Goal: Transaction & Acquisition: Obtain resource

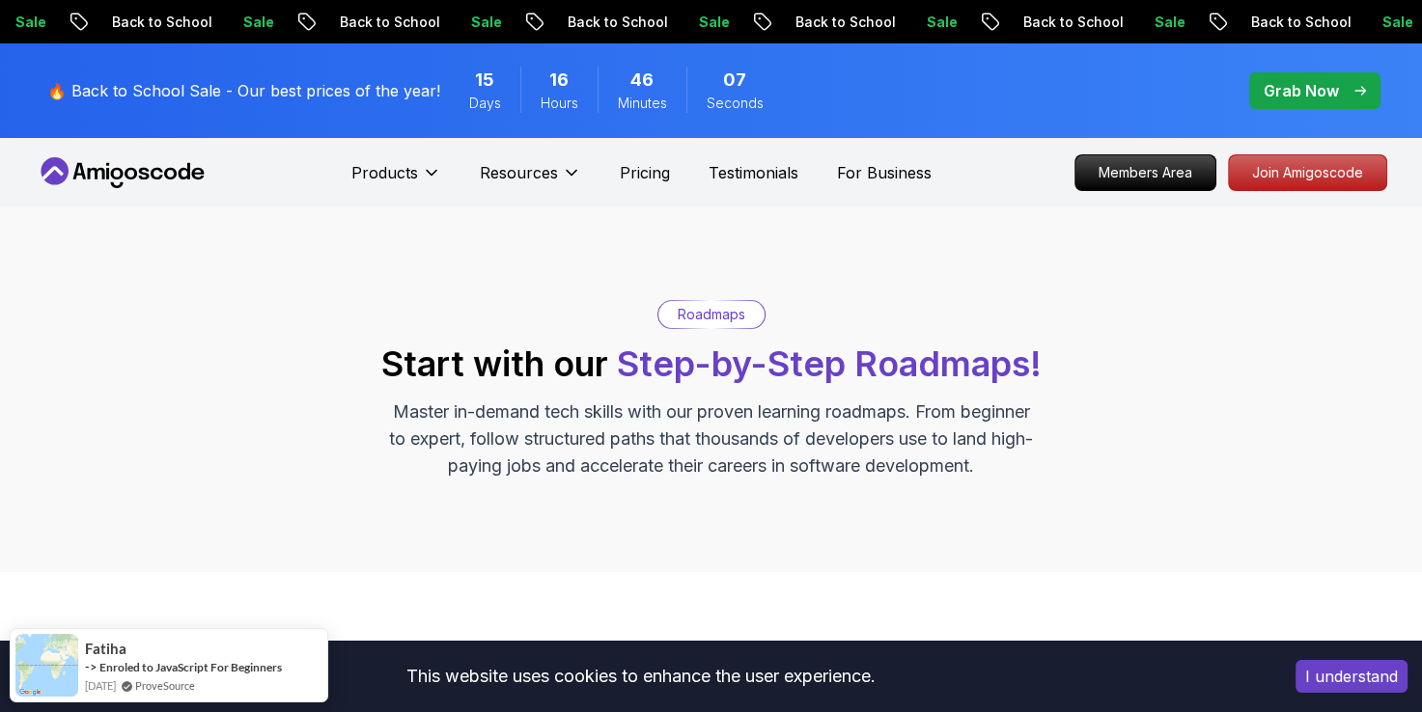
scroll to position [242, 0]
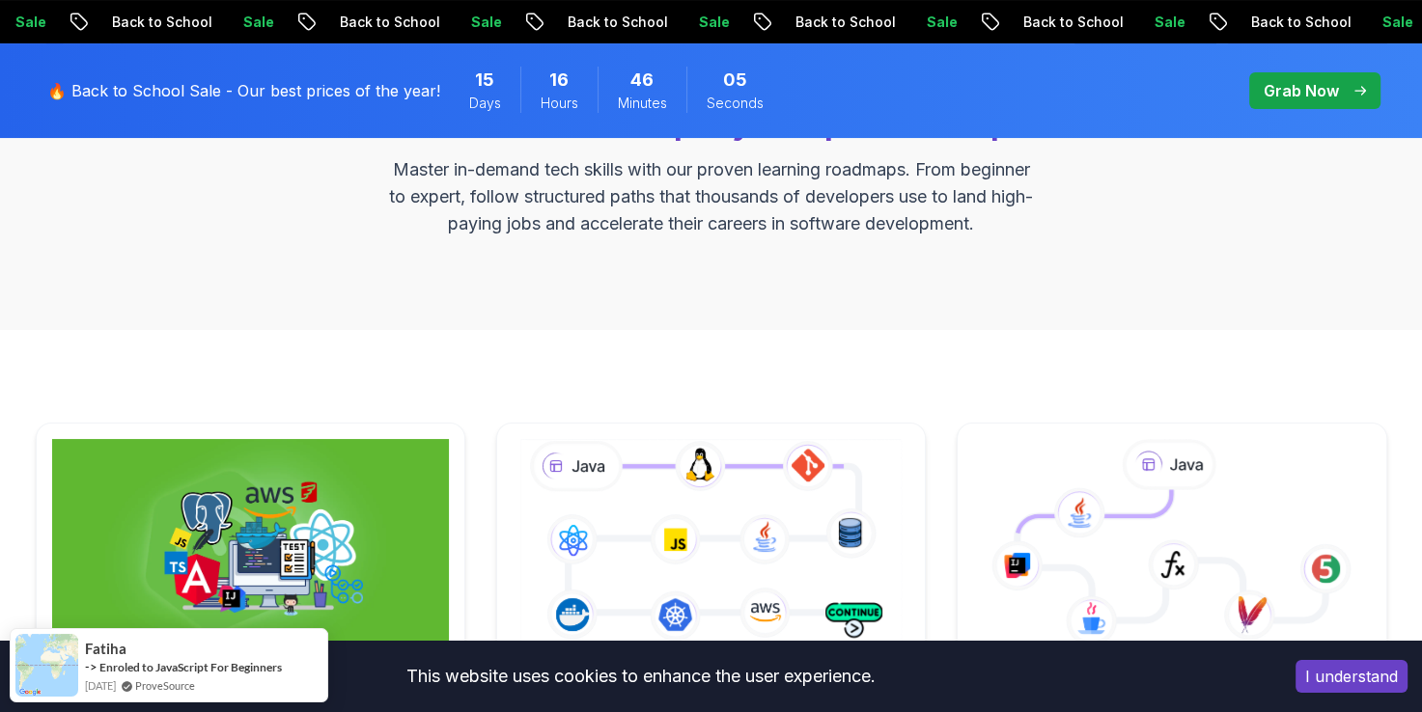
click at [1324, 678] on button "I understand" at bounding box center [1351, 676] width 112 height 33
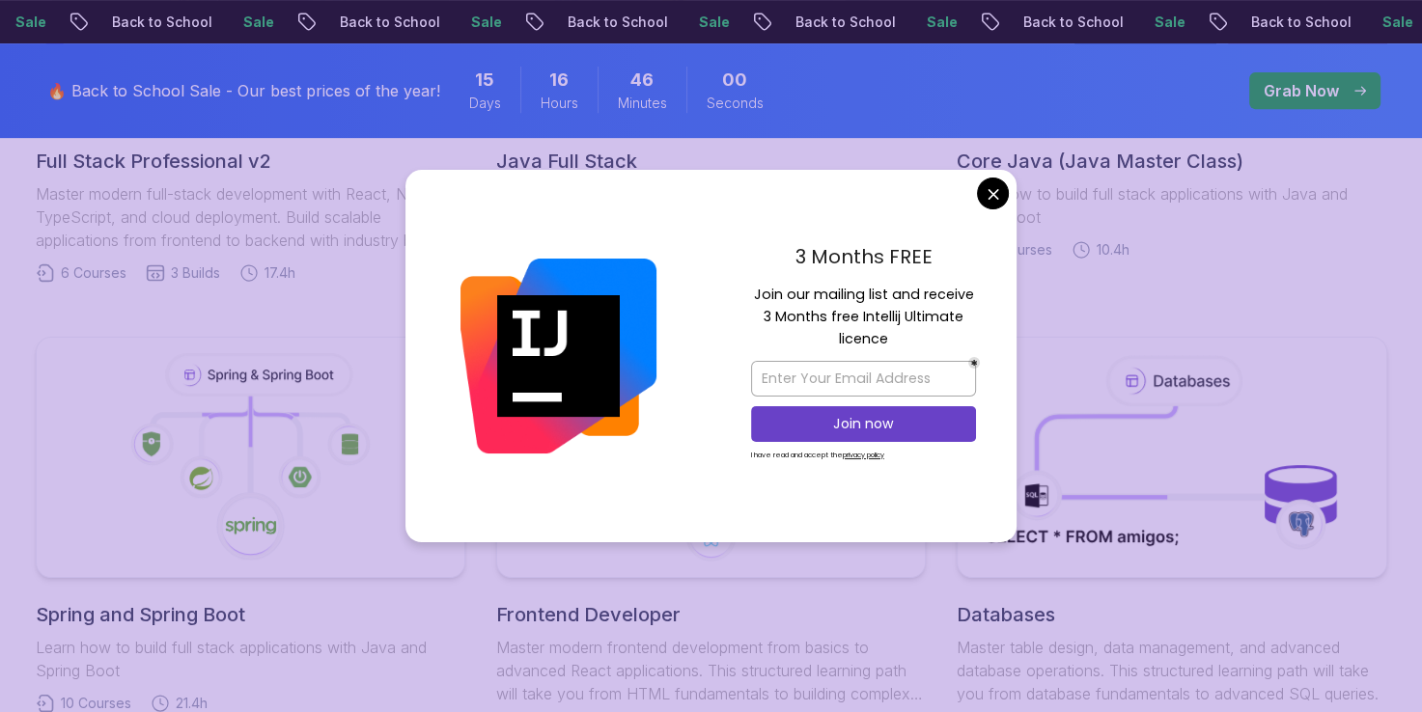
scroll to position [950, 0]
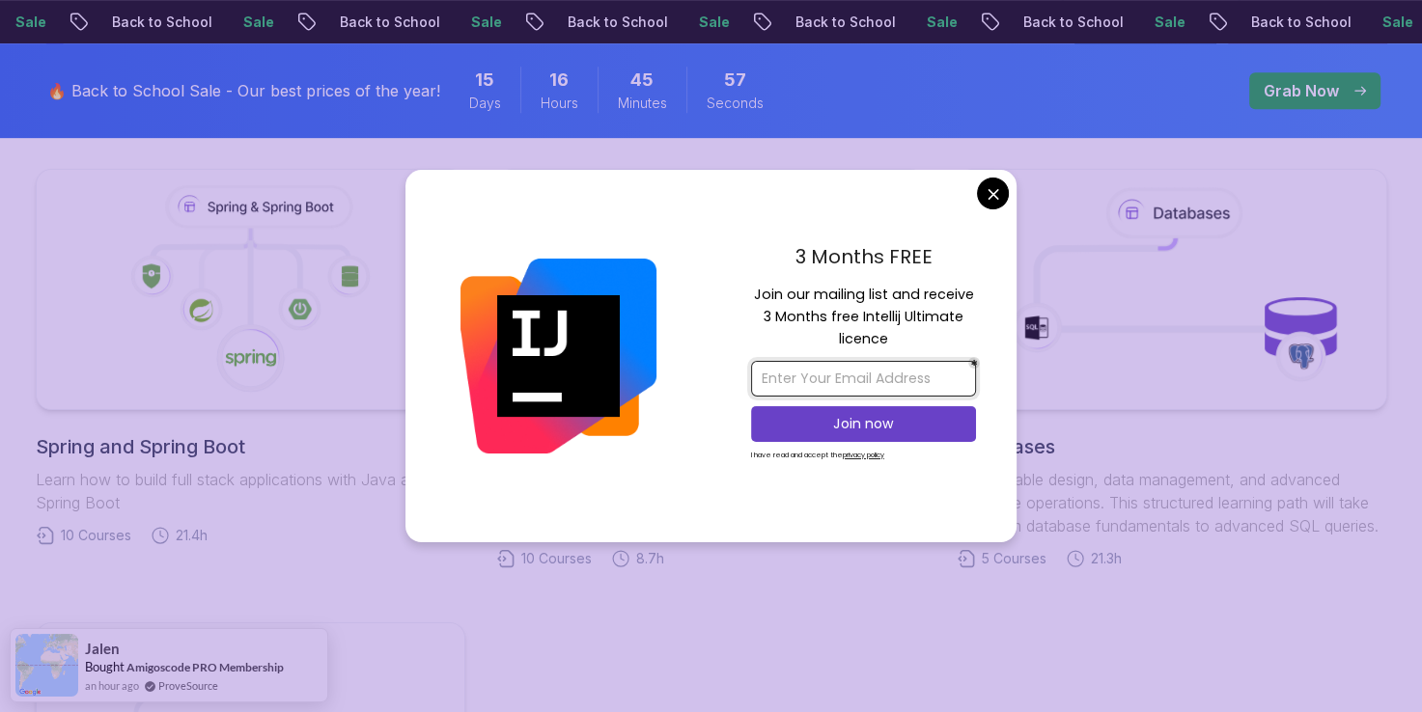
click at [878, 381] on input "email" at bounding box center [863, 379] width 225 height 36
type input "[EMAIL_ADDRESS][DOMAIN_NAME]"
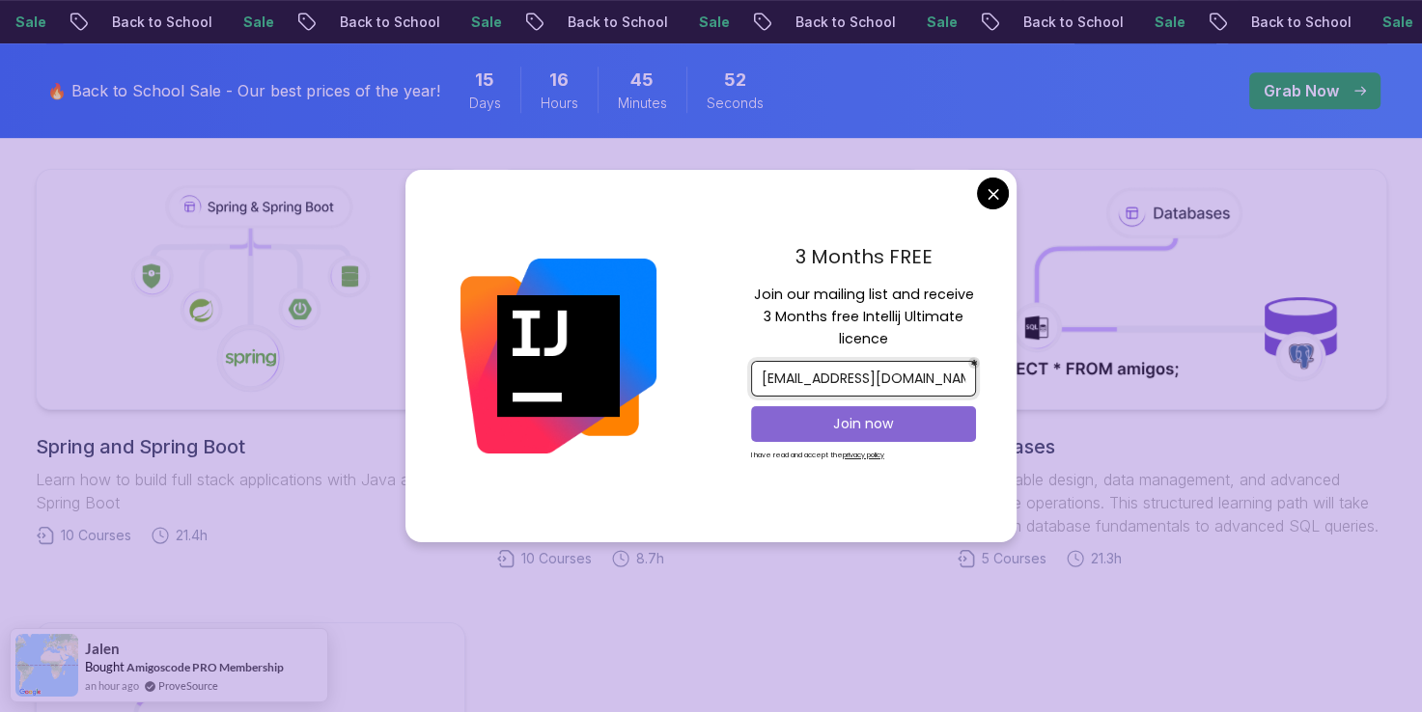
click at [854, 424] on p "Join now" at bounding box center [863, 423] width 182 height 19
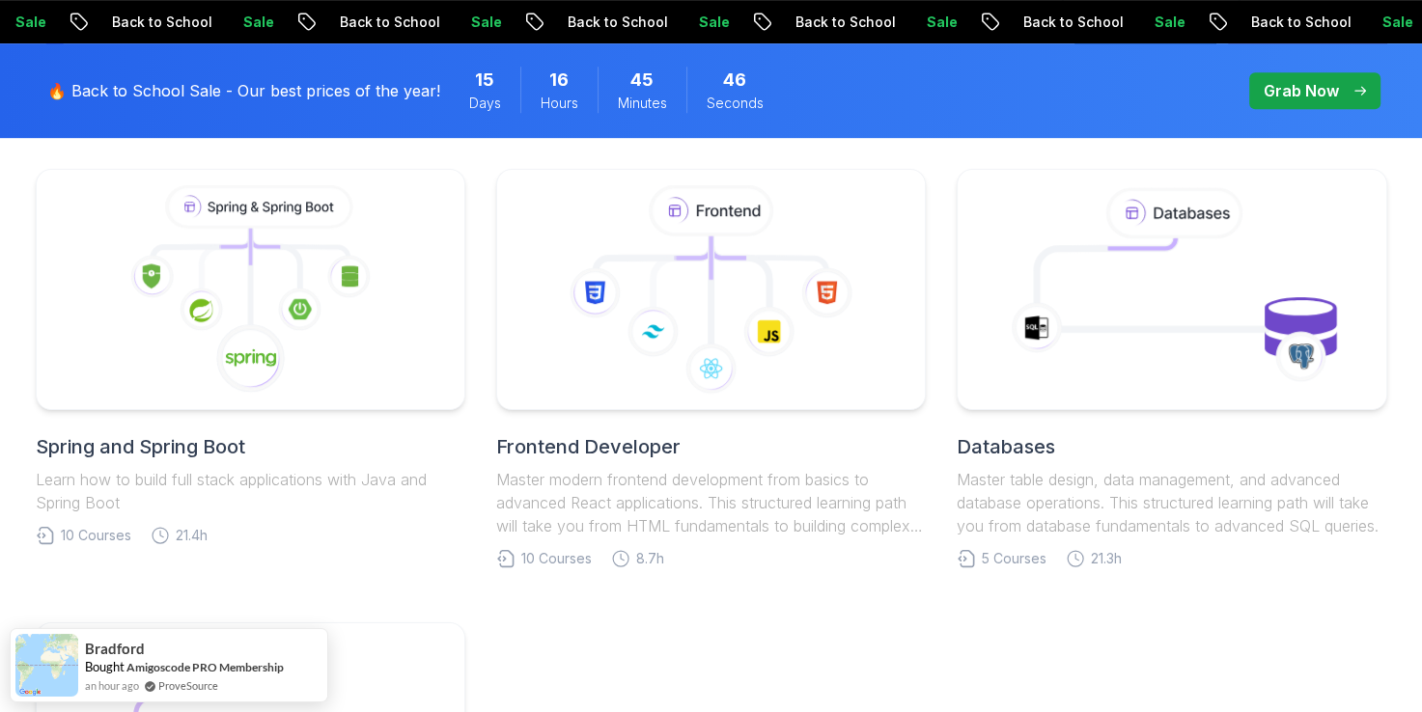
click at [848, 98] on body "Sale Back to School Sale Back to School Sale Back to School Sale Back to School…" at bounding box center [711, 552] width 1422 height 3005
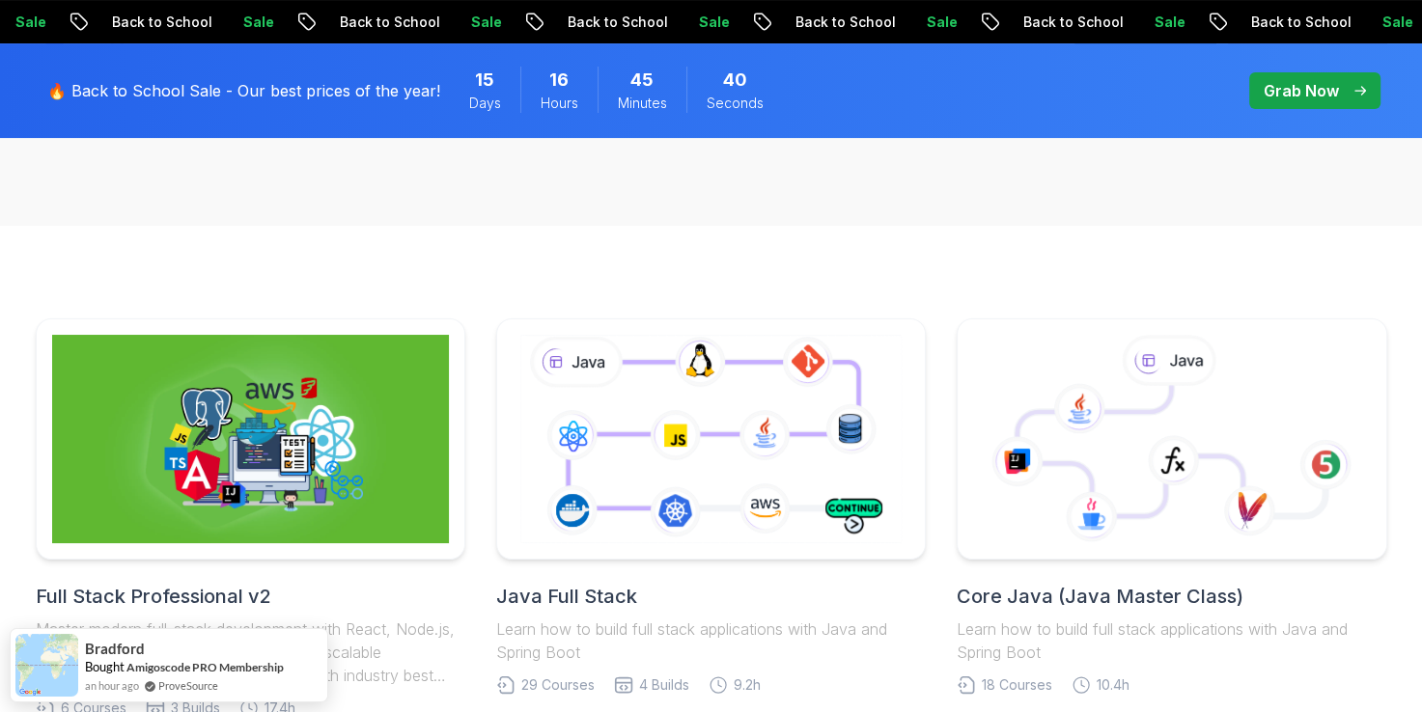
scroll to position [0, 0]
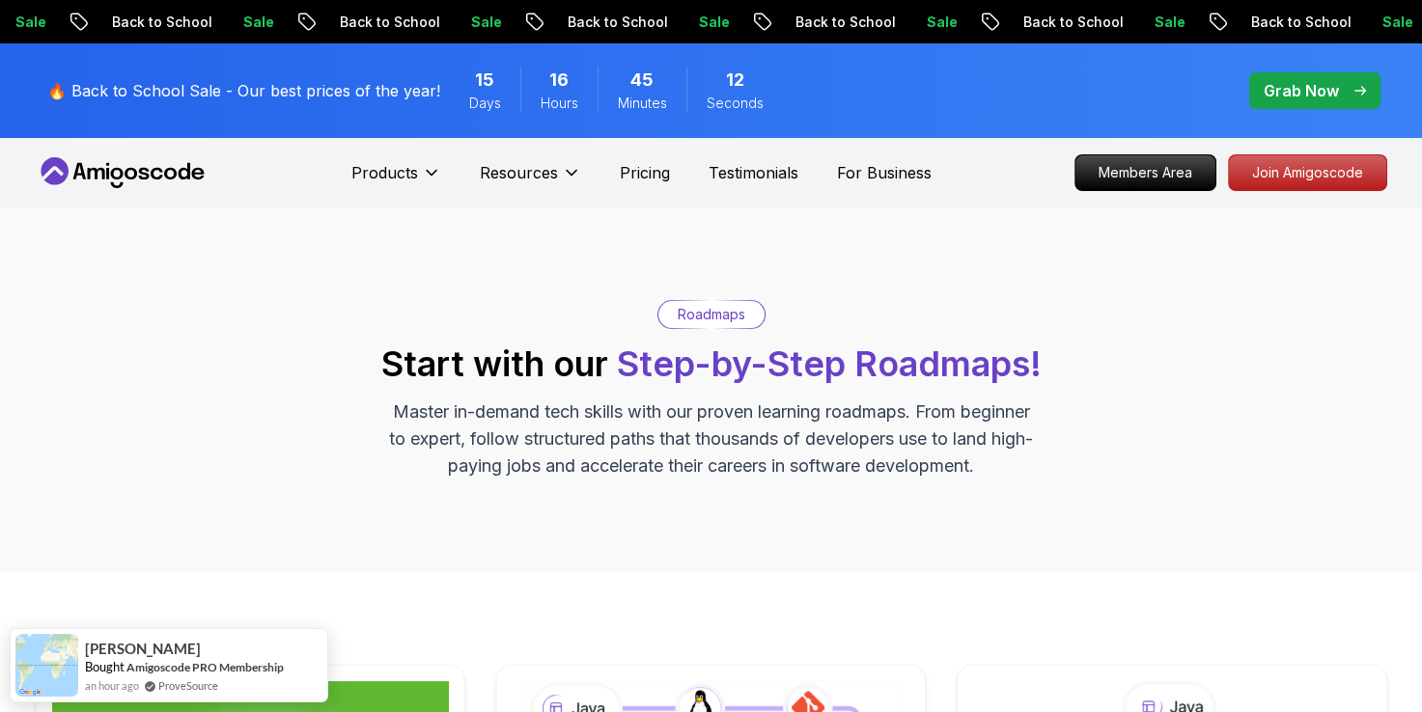
click at [1038, 268] on div "Roadmaps Start with our Step-by-Step Roadmaps! Master in-demand tech skills wit…" at bounding box center [711, 390] width 1422 height 365
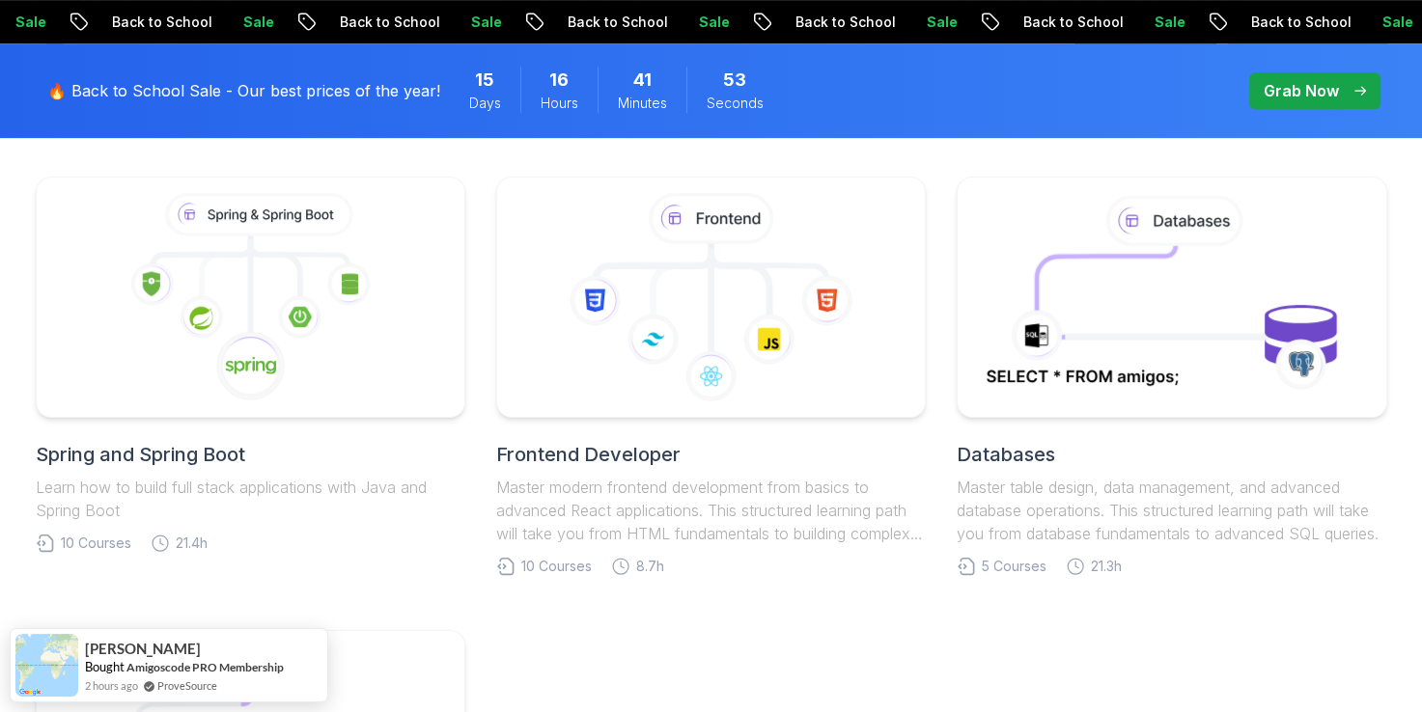
scroll to position [941, 0]
click at [283, 342] on icon at bounding box center [249, 370] width 73 height 73
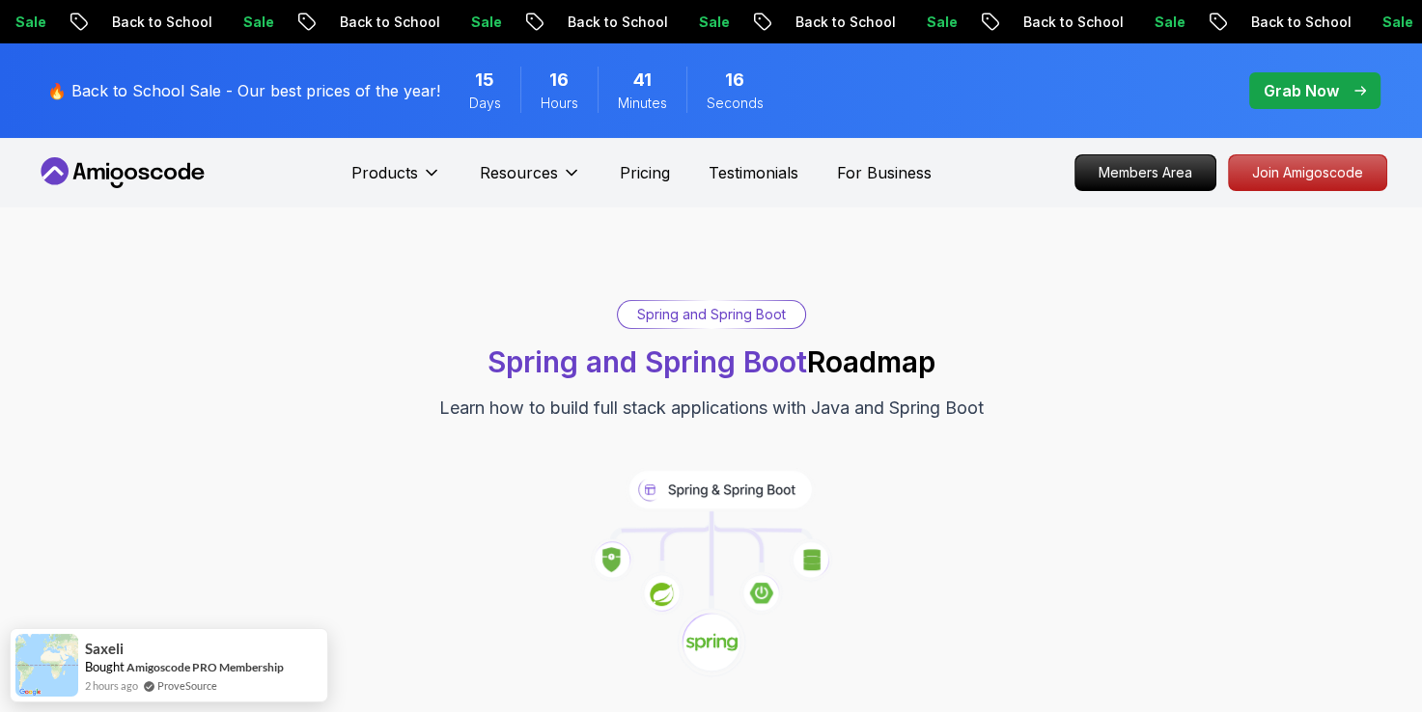
click at [1292, 95] on p "Grab Now" at bounding box center [1300, 90] width 75 height 23
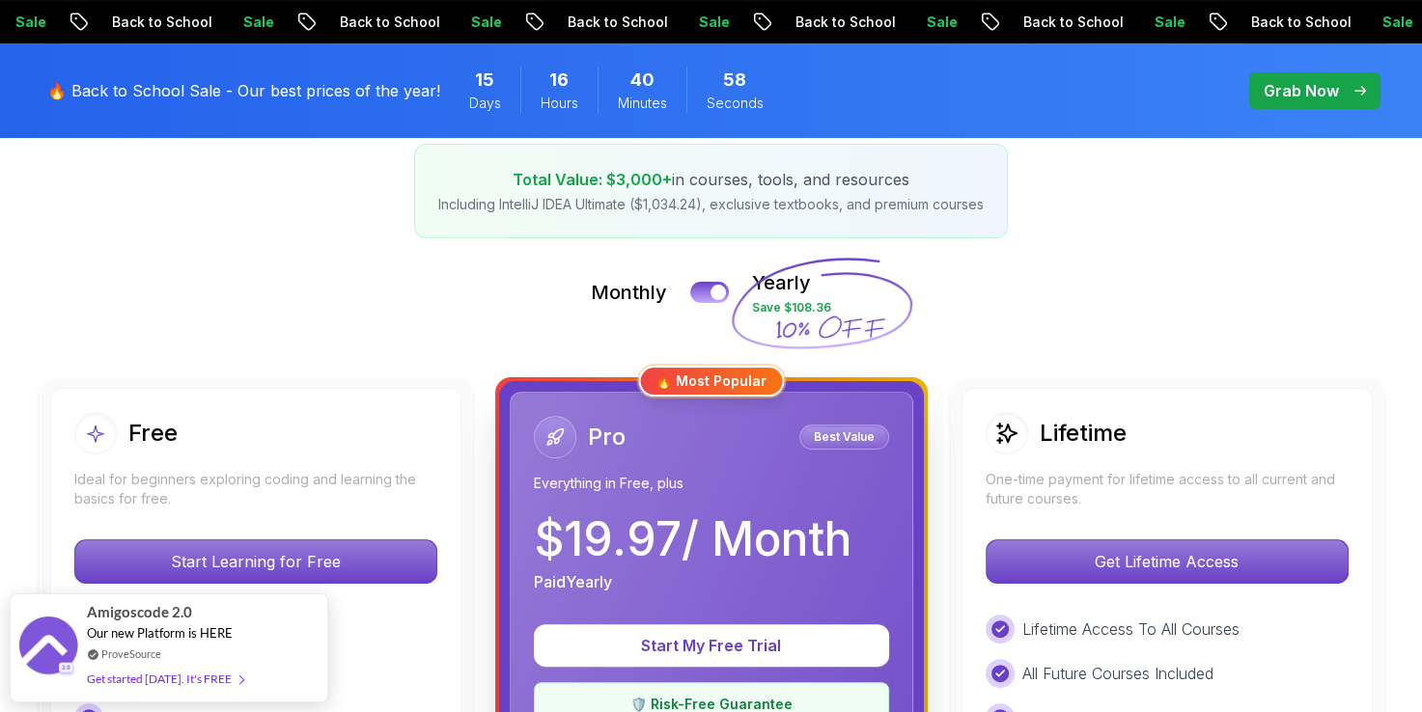
scroll to position [622, 0]
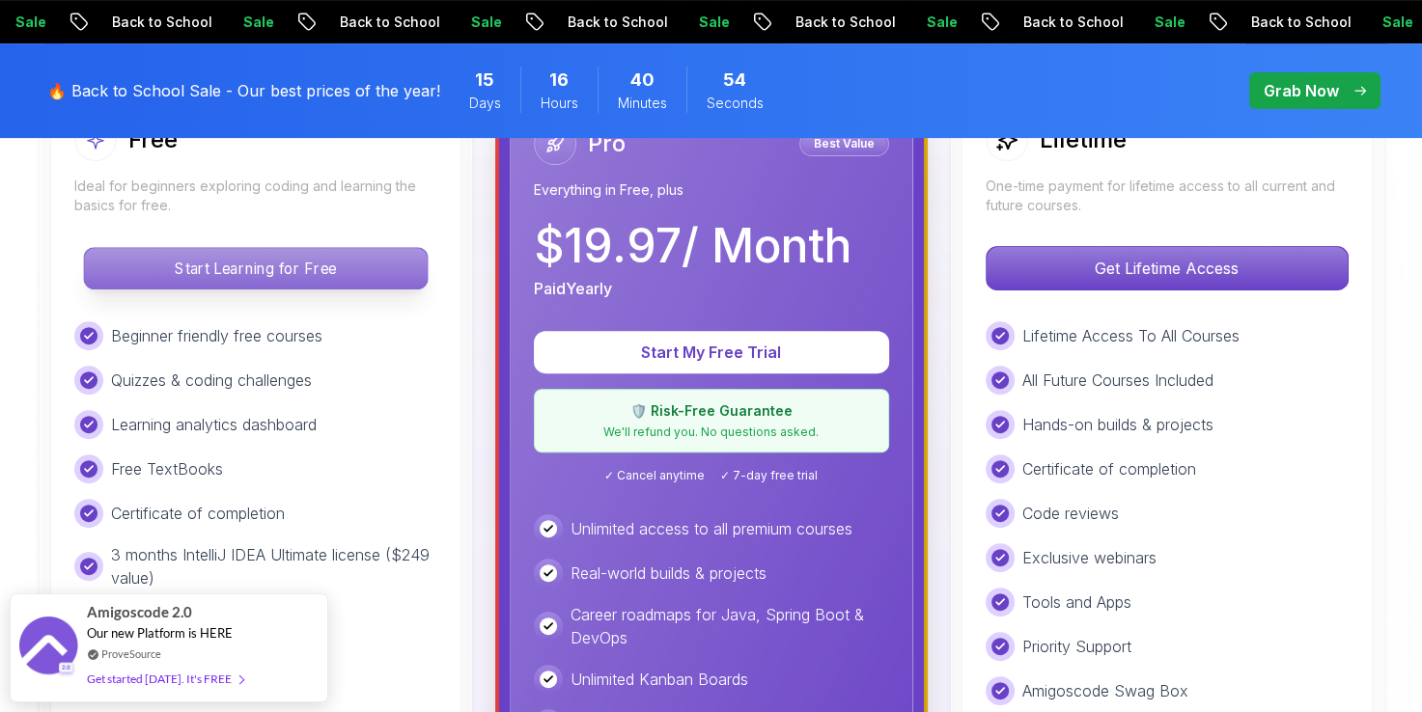
click at [304, 280] on p "Start Learning for Free" at bounding box center [255, 268] width 343 height 41
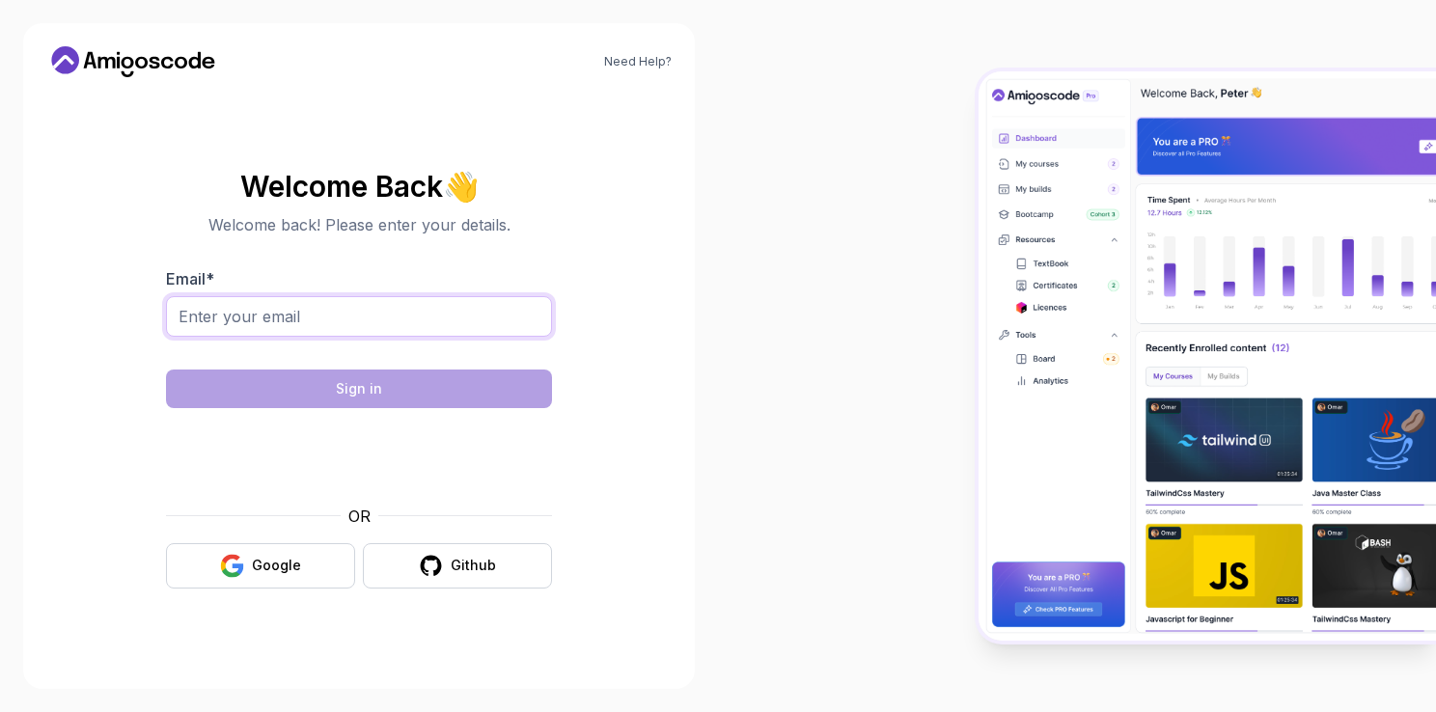
click at [409, 313] on input "Email *" at bounding box center [359, 316] width 386 height 41
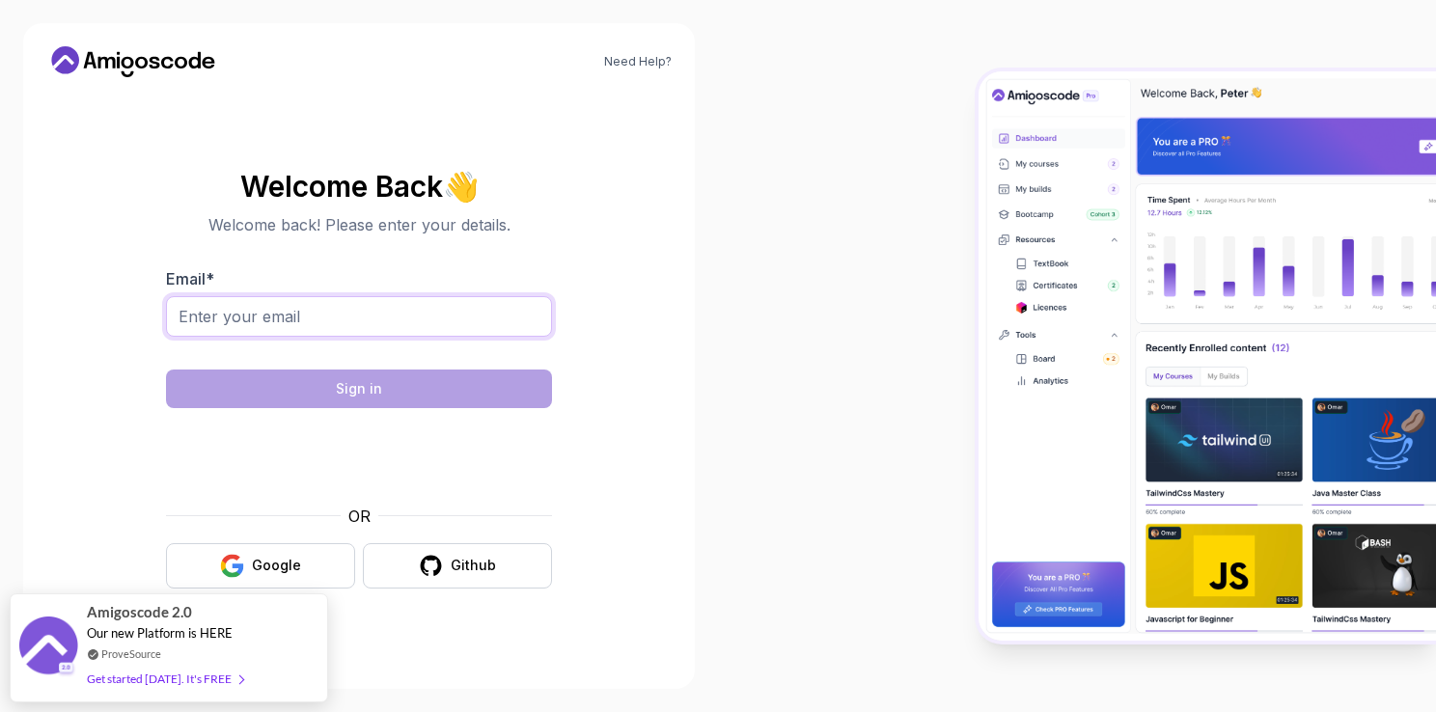
type input "[EMAIL_ADDRESS][DOMAIN_NAME]"
click at [1163, 326] on img at bounding box center [1207, 355] width 457 height 569
click at [456, 324] on input "[EMAIL_ADDRESS][DOMAIN_NAME]" at bounding box center [359, 316] width 386 height 41
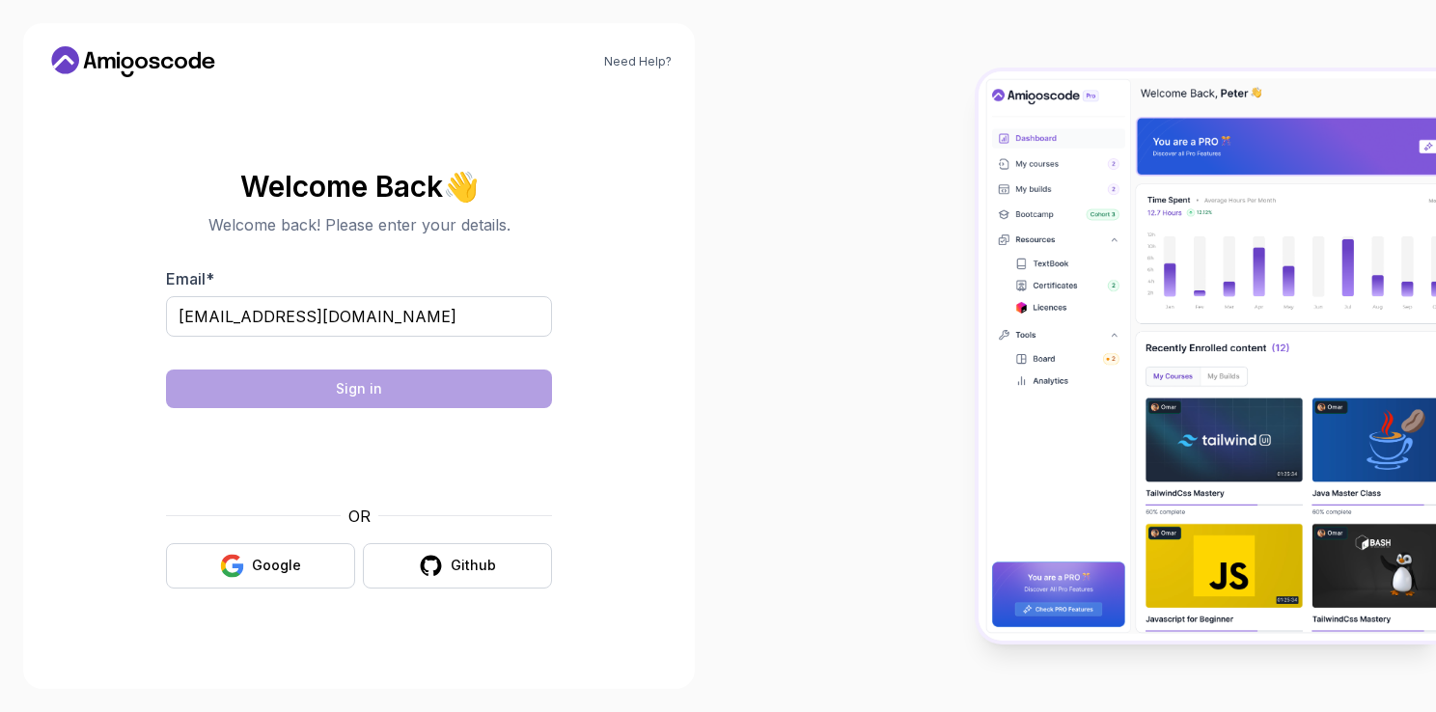
click at [596, 315] on section "Welcome Back 👋 Welcome back! Please enter your details. Email * [EMAIL_ADDRESS]…" at bounding box center [358, 380] width 625 height 457
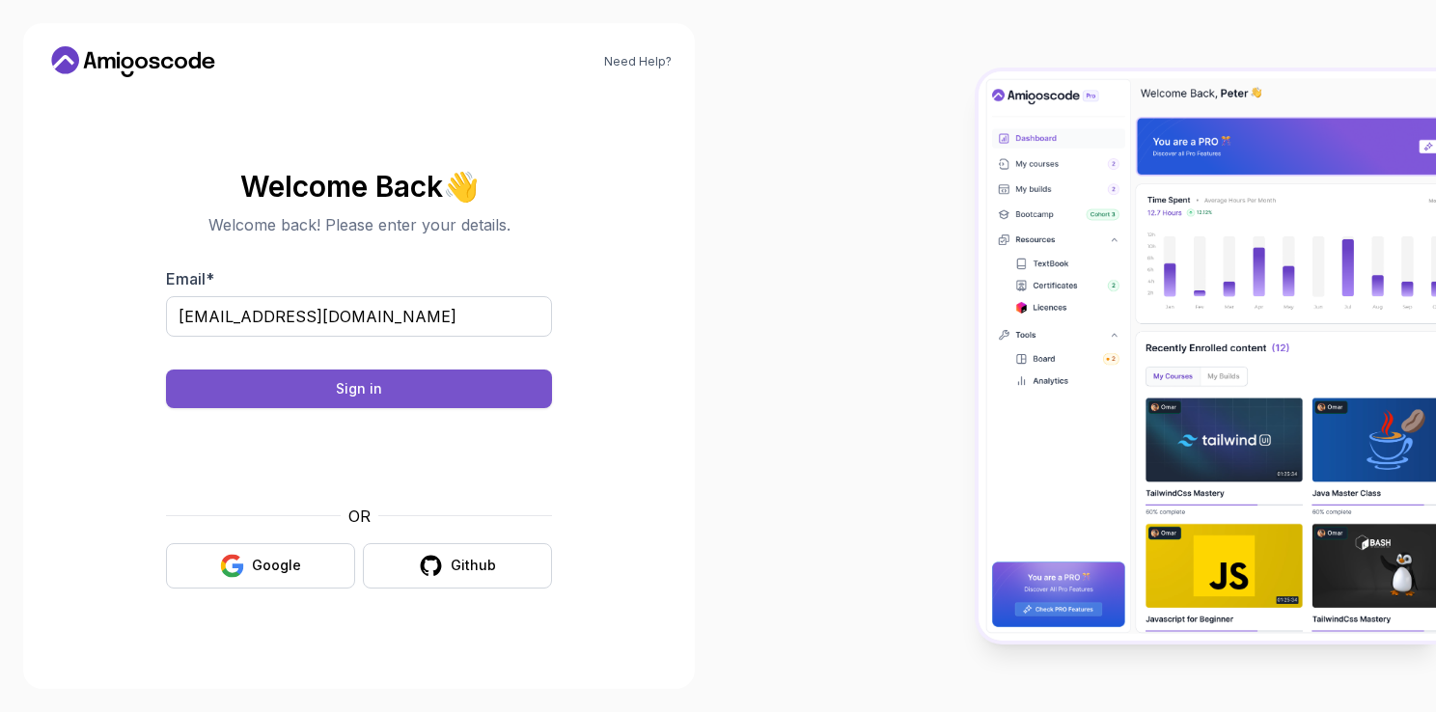
click at [393, 380] on button "Sign in" at bounding box center [359, 389] width 386 height 39
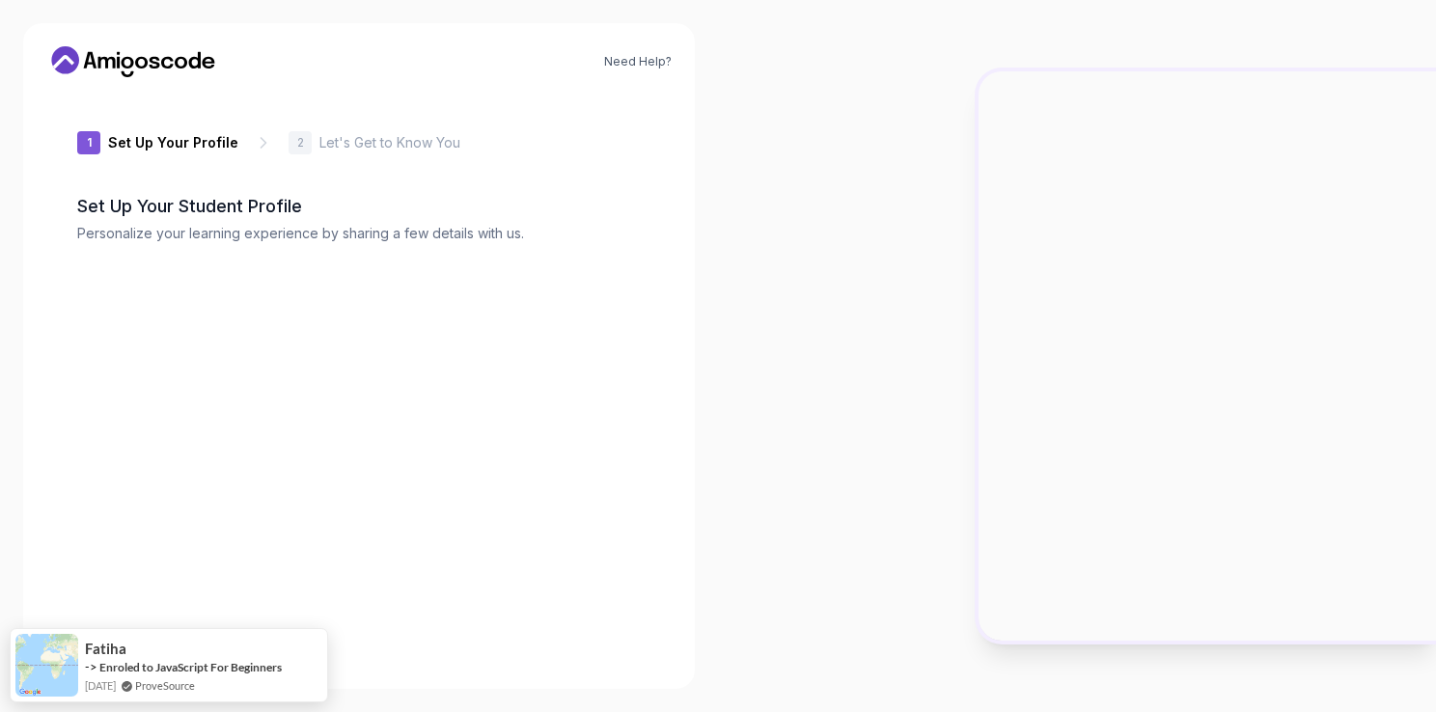
type input "royaleagled4e1f"
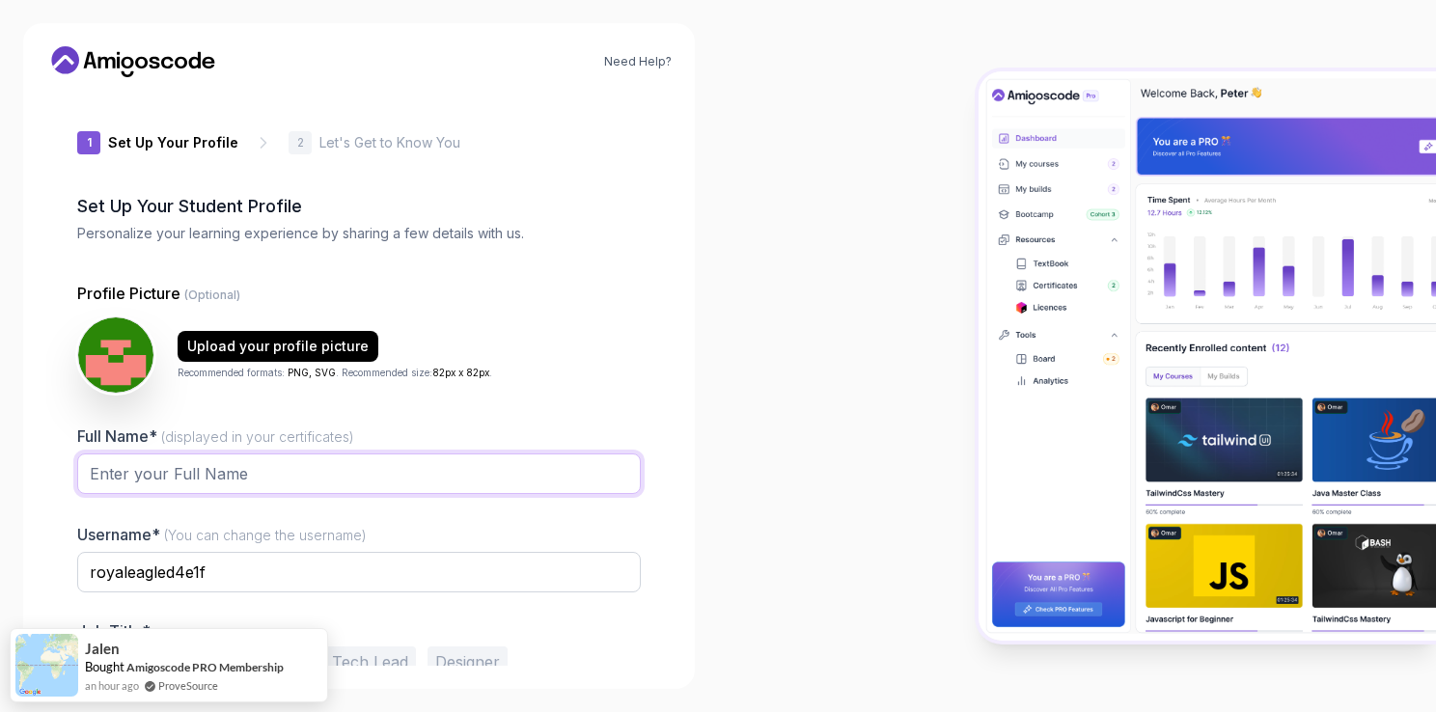
click at [273, 479] on input "Full Name* (displayed in your certificates)" at bounding box center [359, 474] width 564 height 41
type input "Deepak Srinivasan C"
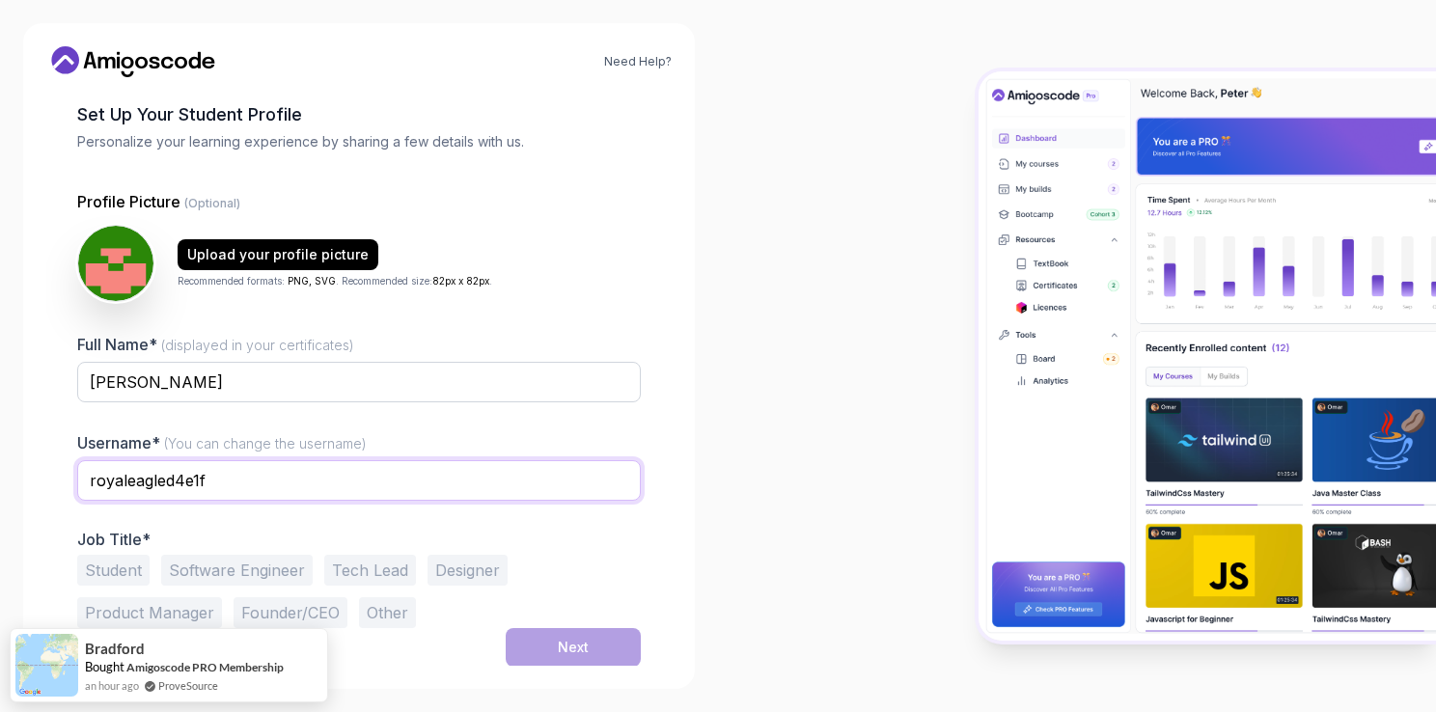
click at [273, 479] on input "royaleagled4e1f" at bounding box center [359, 480] width 564 height 41
type input "L"
type input "DeepakDC"
click at [283, 561] on button "Software Engineer" at bounding box center [237, 570] width 152 height 31
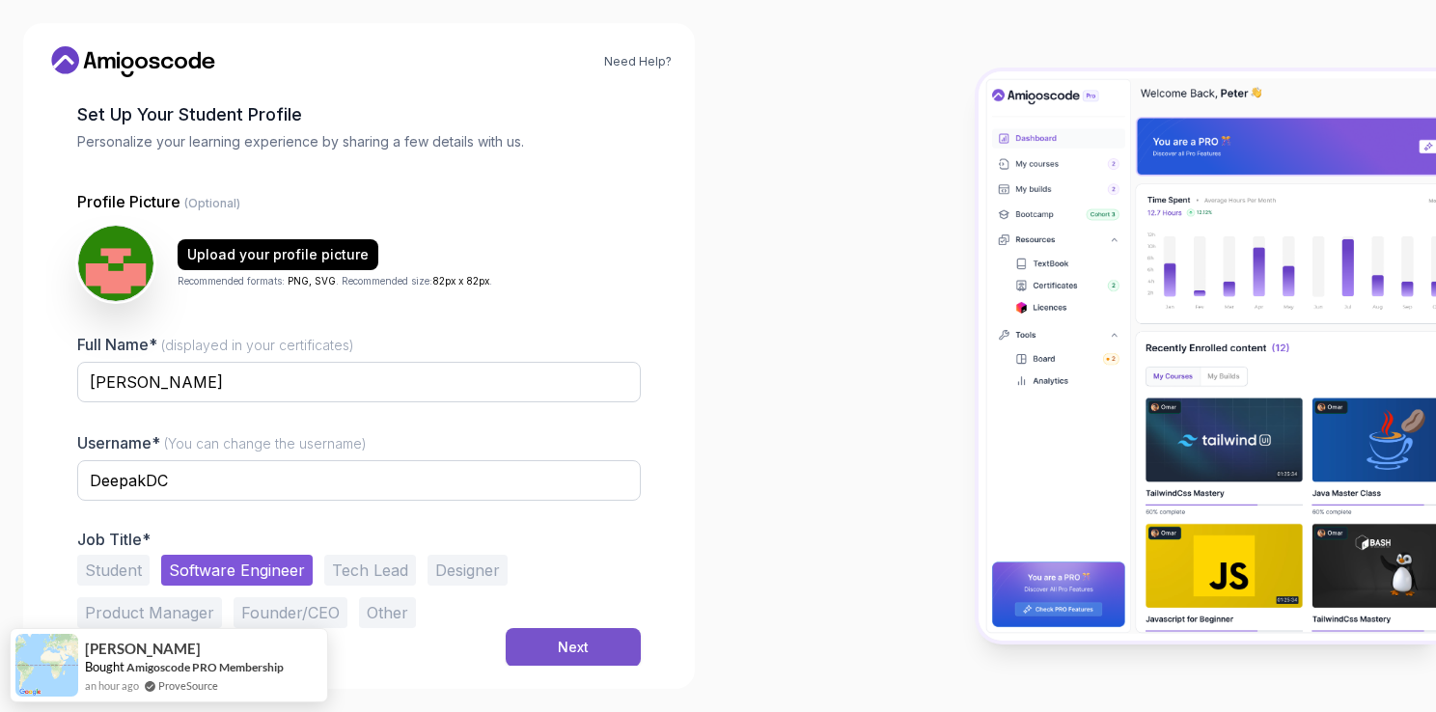
click at [541, 628] on button "Next" at bounding box center [573, 647] width 135 height 39
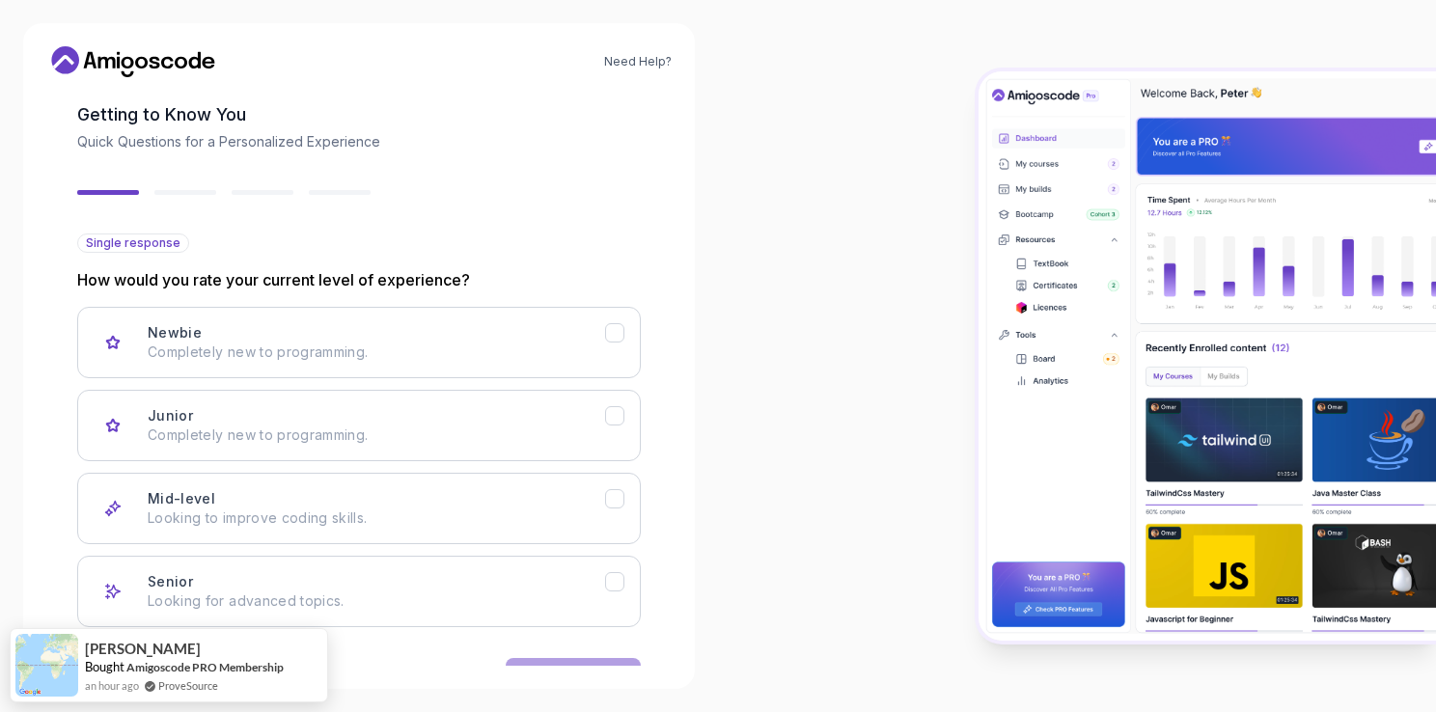
scroll to position [151, 0]
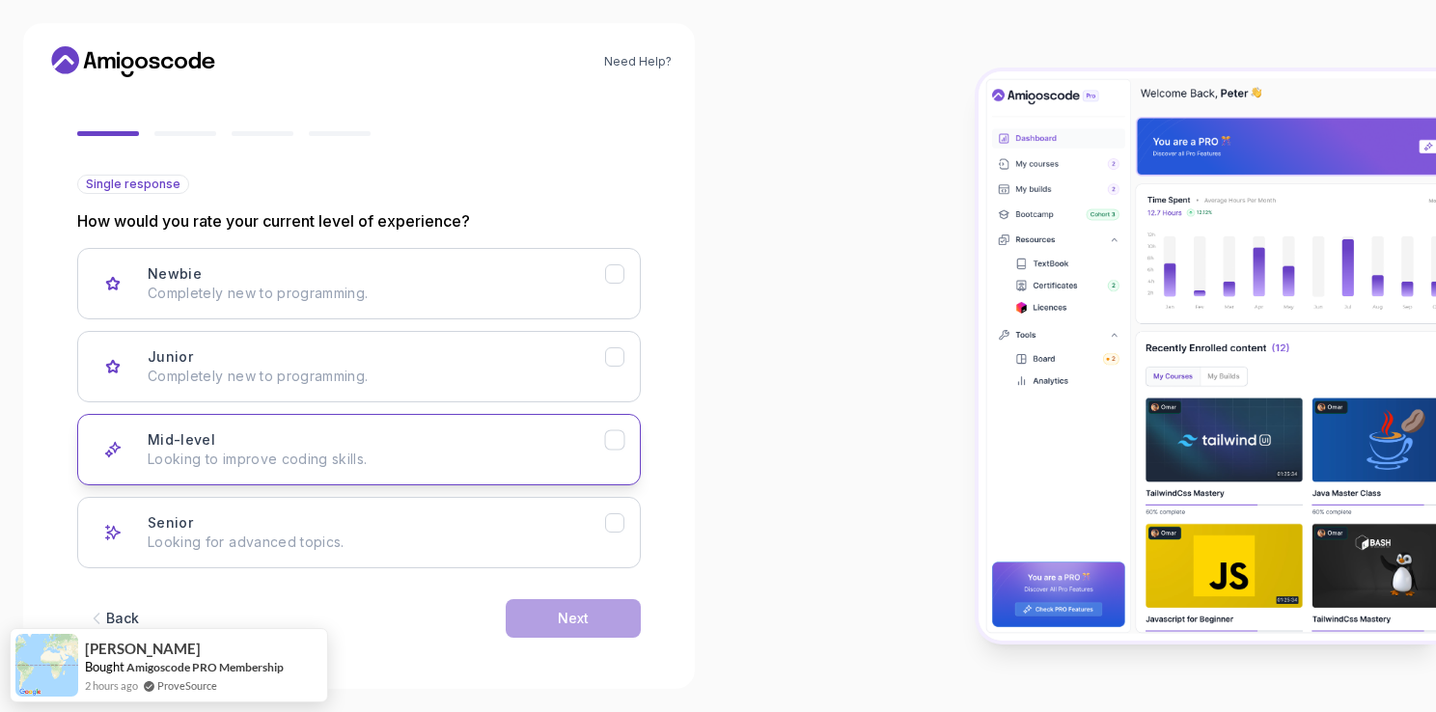
click at [383, 451] on p "Looking to improve coding skills." at bounding box center [376, 459] width 457 height 19
click at [569, 616] on div "Next" at bounding box center [573, 618] width 31 height 19
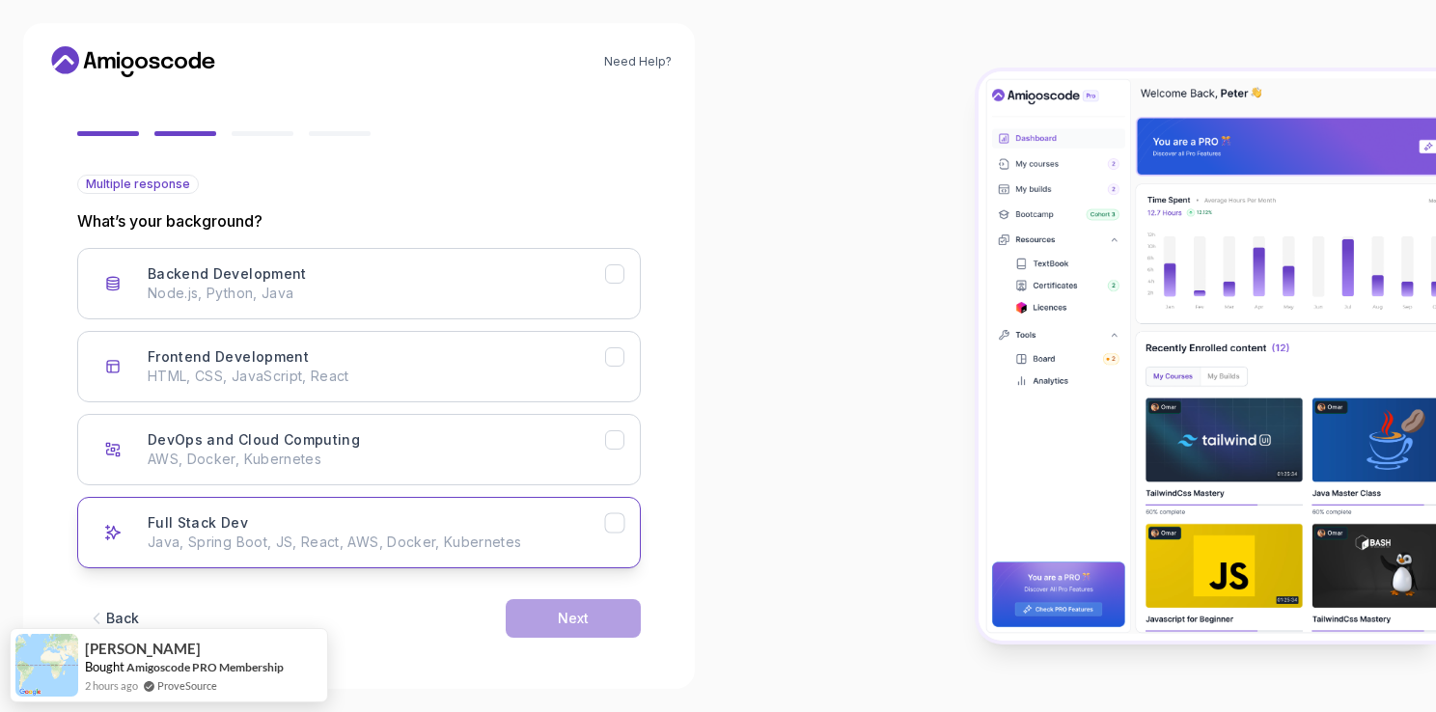
click at [504, 526] on div "Full Stack Dev Java, Spring Boot, JS, React, AWS, Docker, Kubernetes" at bounding box center [376, 532] width 457 height 39
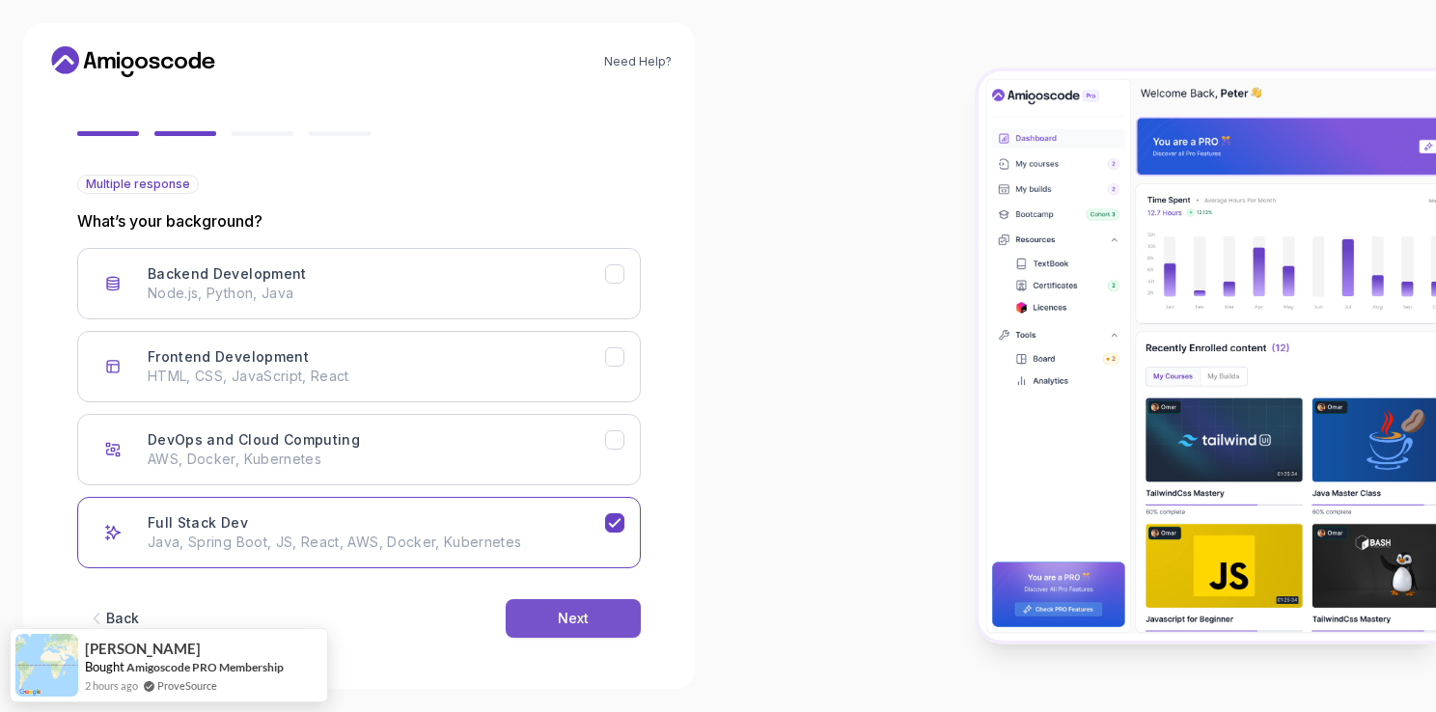
click at [570, 631] on button "Next" at bounding box center [573, 618] width 135 height 39
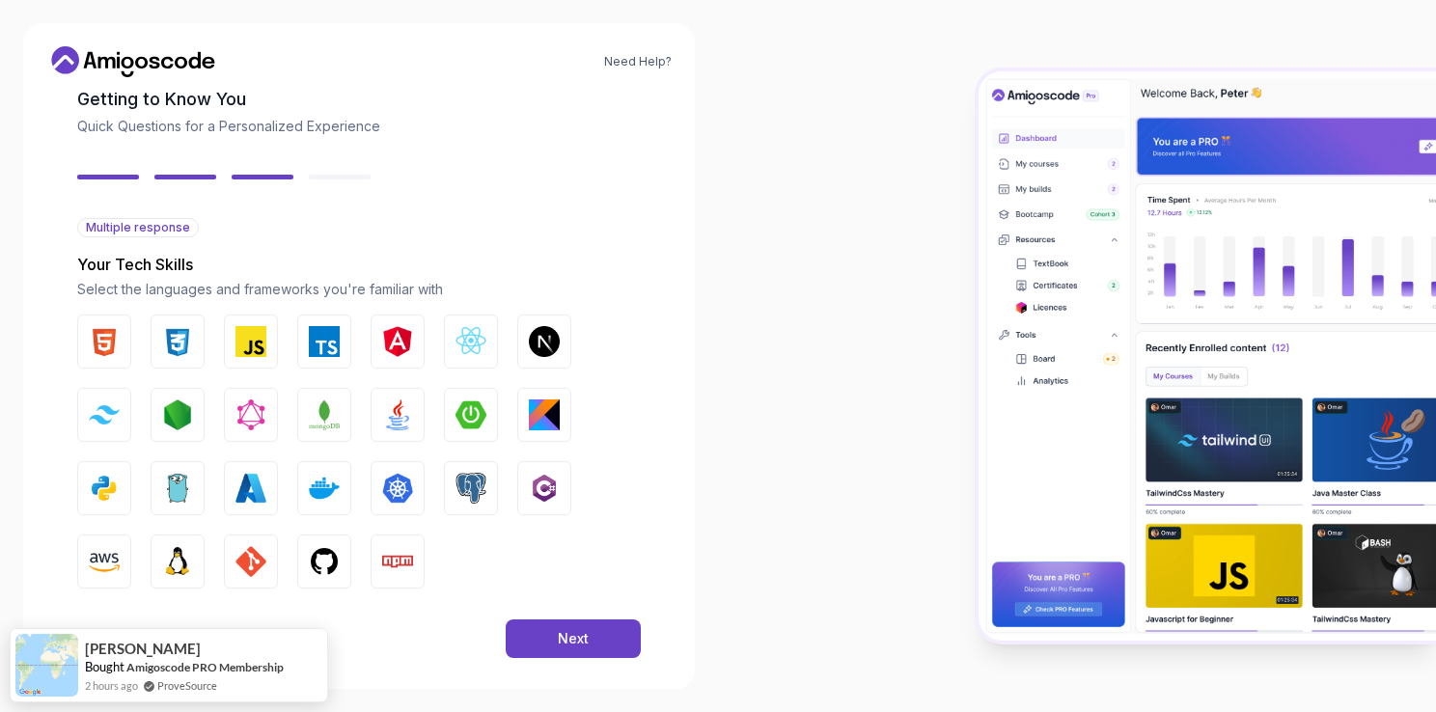
scroll to position [129, 0]
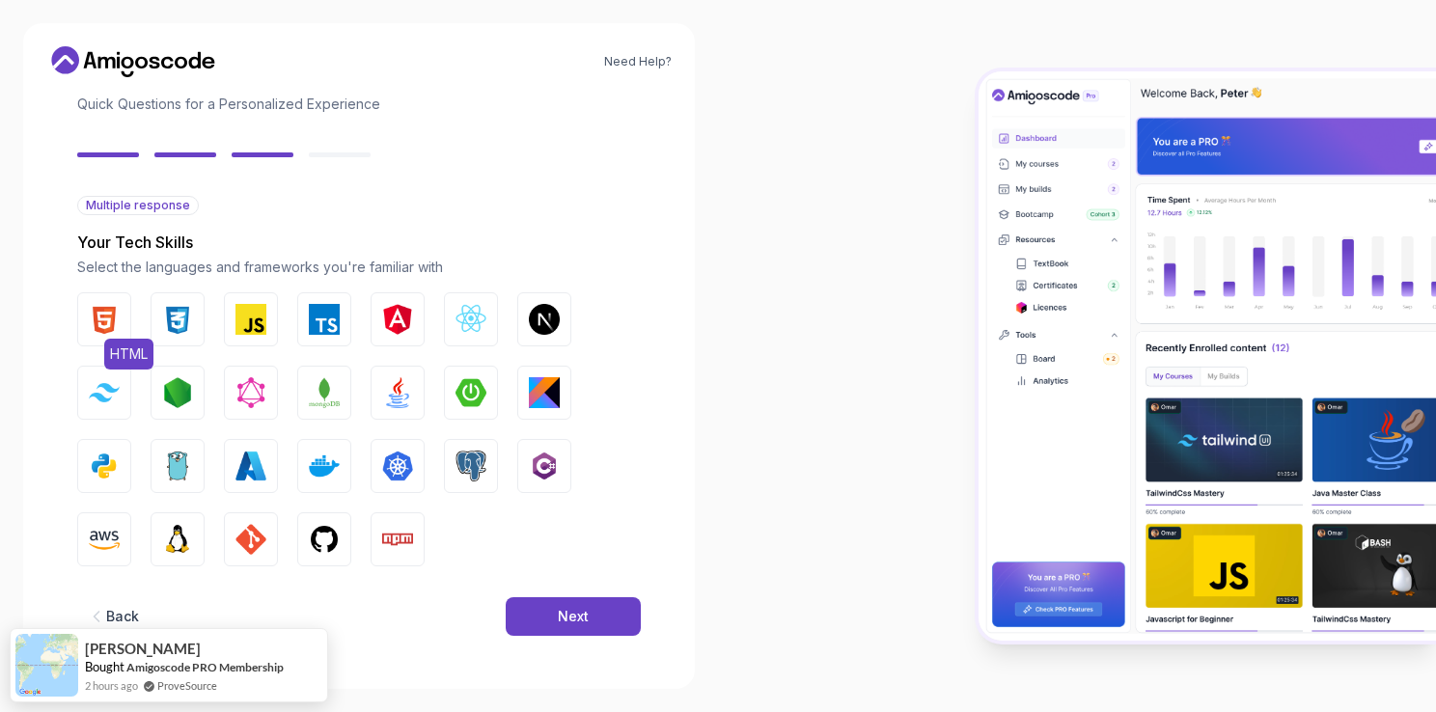
click at [108, 315] on img "button" at bounding box center [104, 319] width 31 height 31
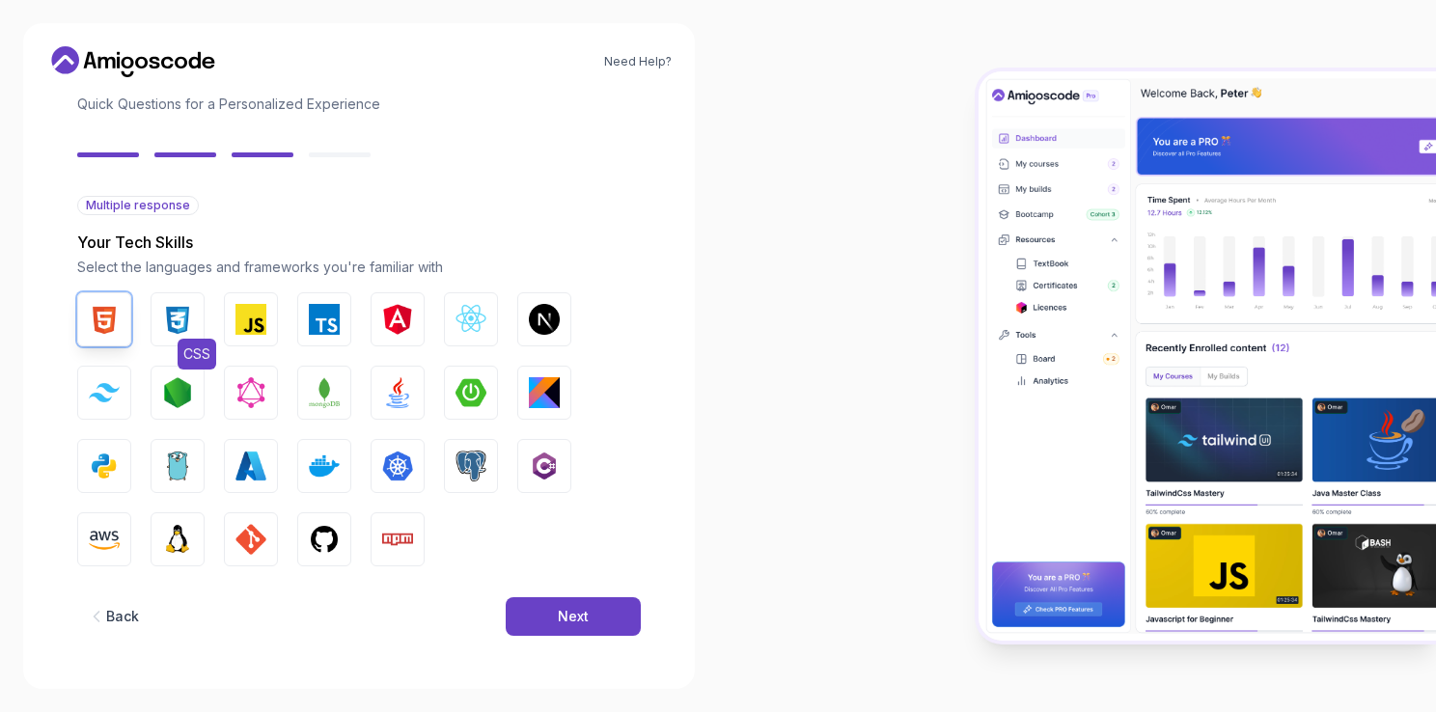
click at [194, 314] on button "CSS" at bounding box center [178, 319] width 54 height 54
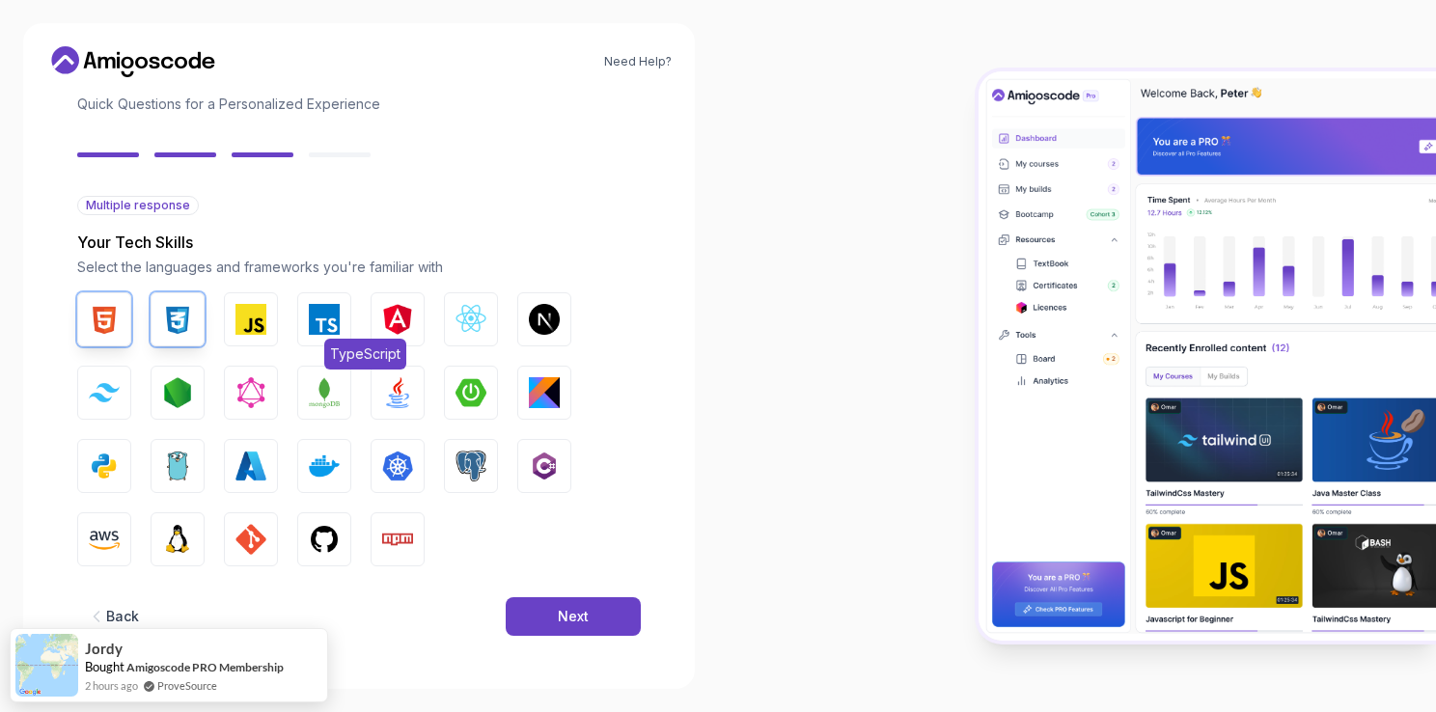
click at [307, 314] on button "TypeScript" at bounding box center [324, 319] width 54 height 54
click at [256, 310] on img "button" at bounding box center [250, 319] width 31 height 31
click at [401, 313] on img "button" at bounding box center [397, 319] width 31 height 31
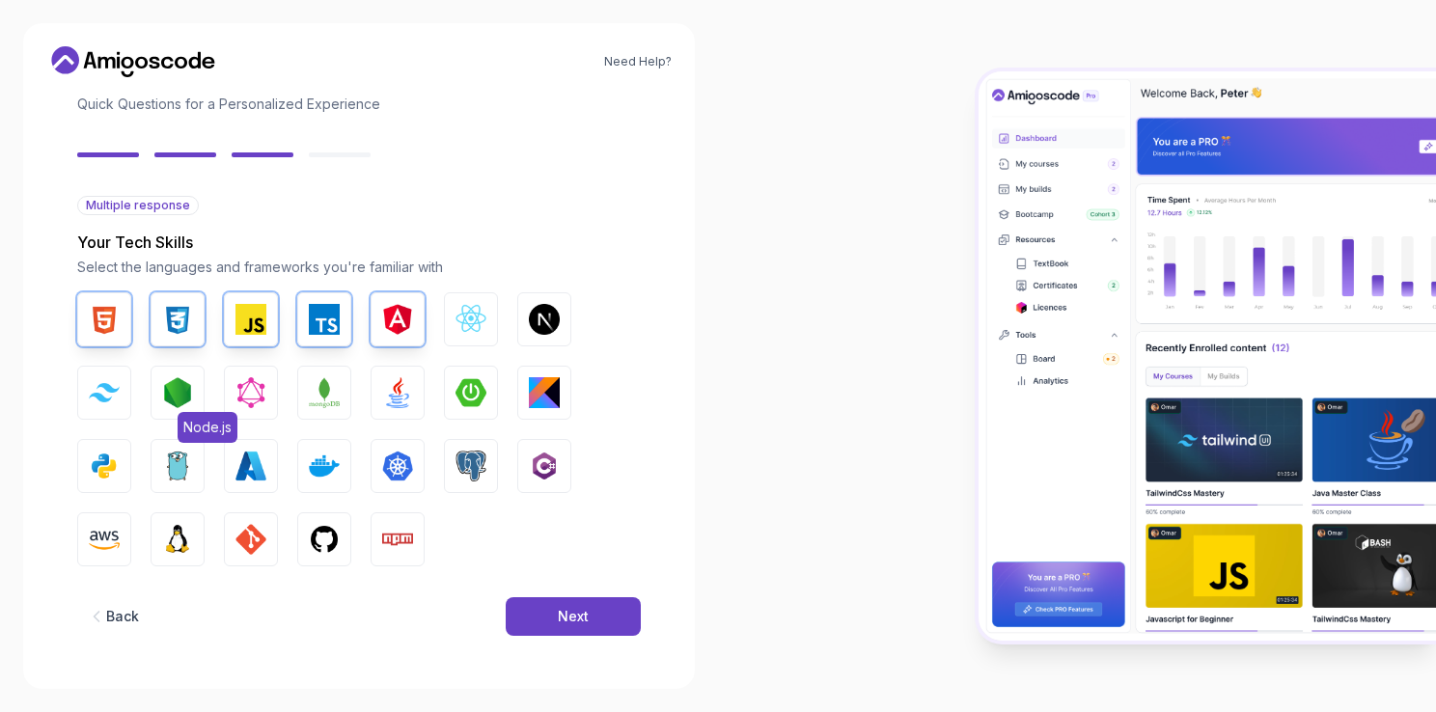
click at [180, 399] on img "button" at bounding box center [177, 392] width 31 height 31
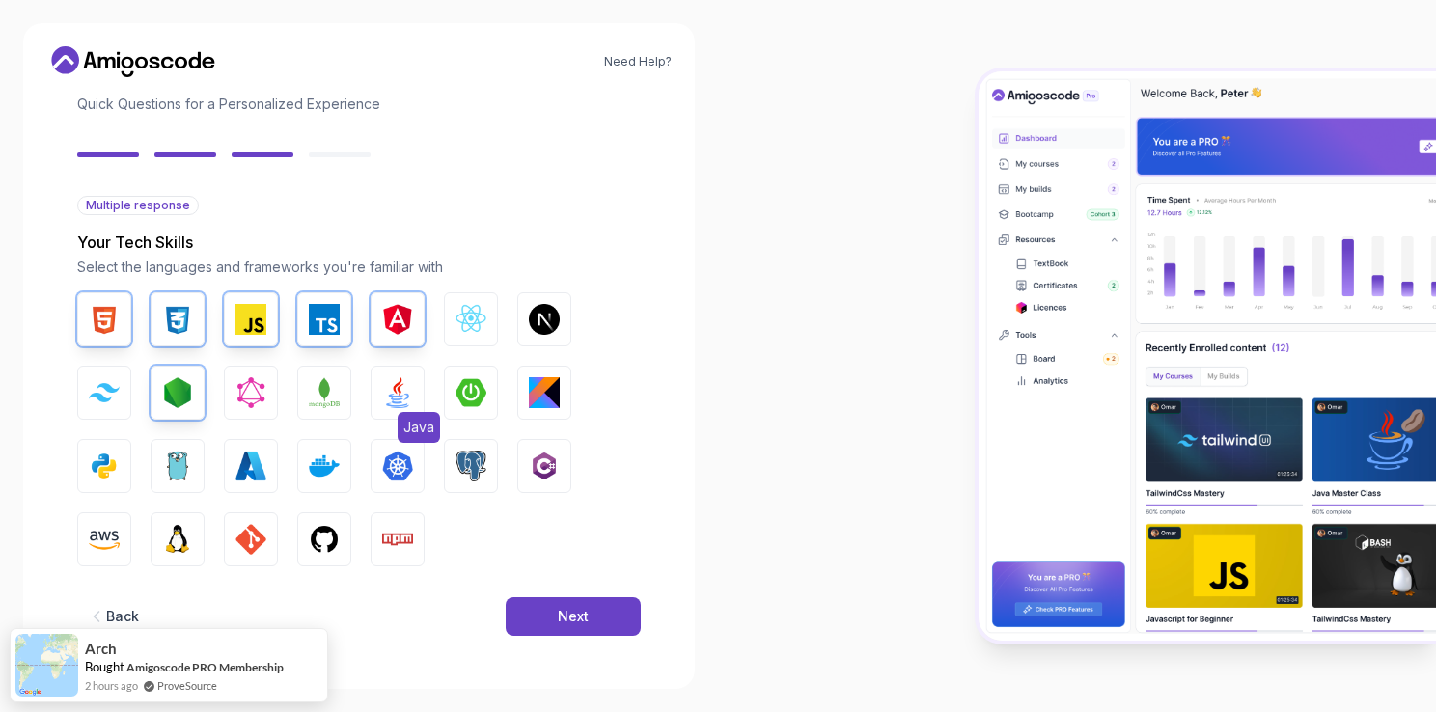
click at [386, 391] on img "button" at bounding box center [397, 392] width 31 height 31
click at [454, 392] on button "Spring Boot" at bounding box center [471, 393] width 54 height 54
click at [313, 536] on img "button" at bounding box center [324, 539] width 31 height 31
click at [382, 537] on img "button" at bounding box center [397, 539] width 31 height 31
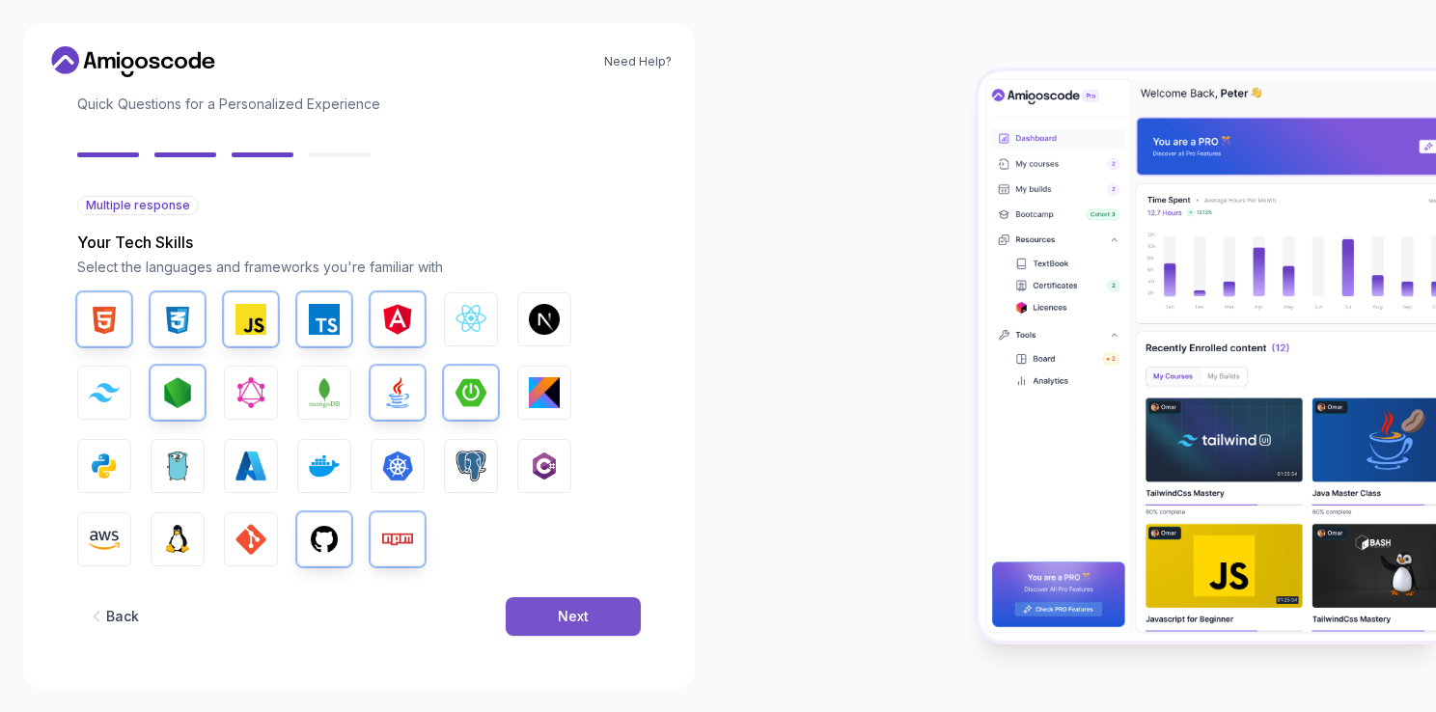
click at [548, 618] on button "Next" at bounding box center [573, 616] width 135 height 39
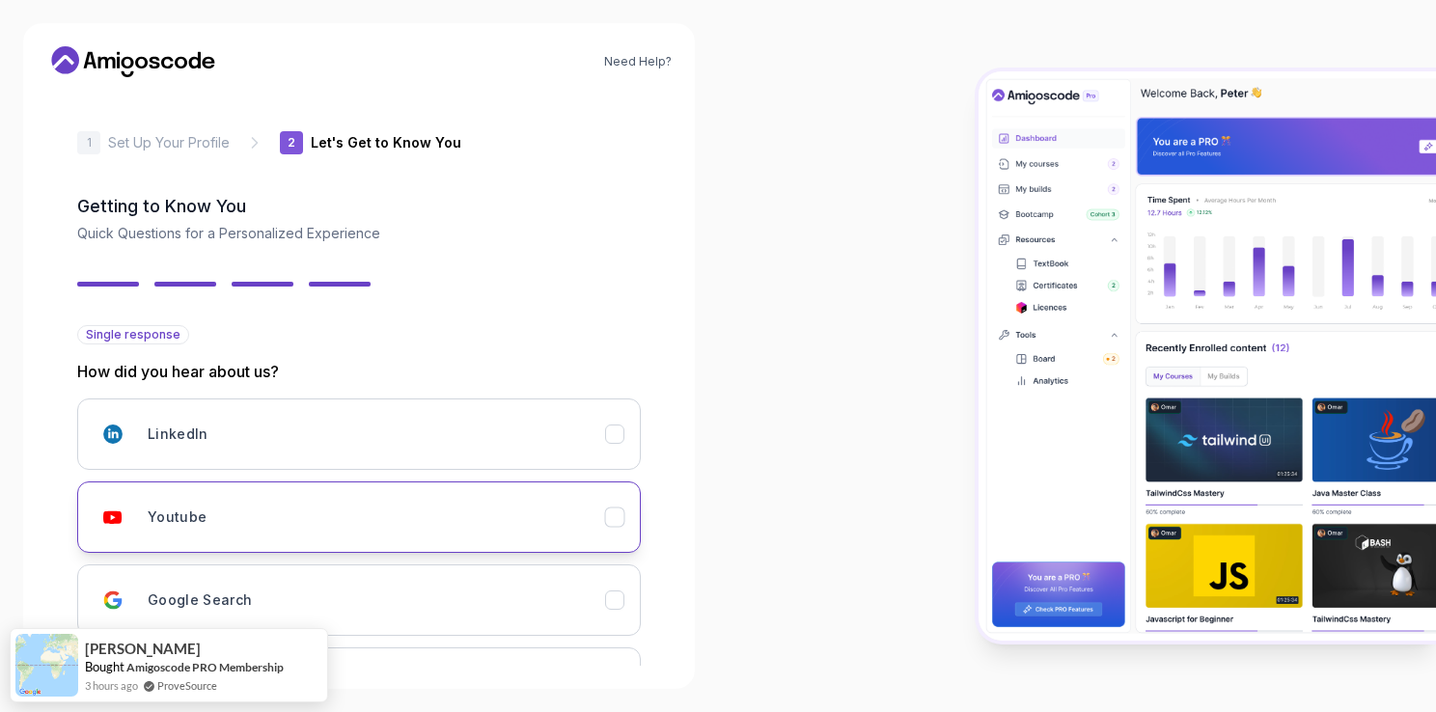
scroll to position [162, 0]
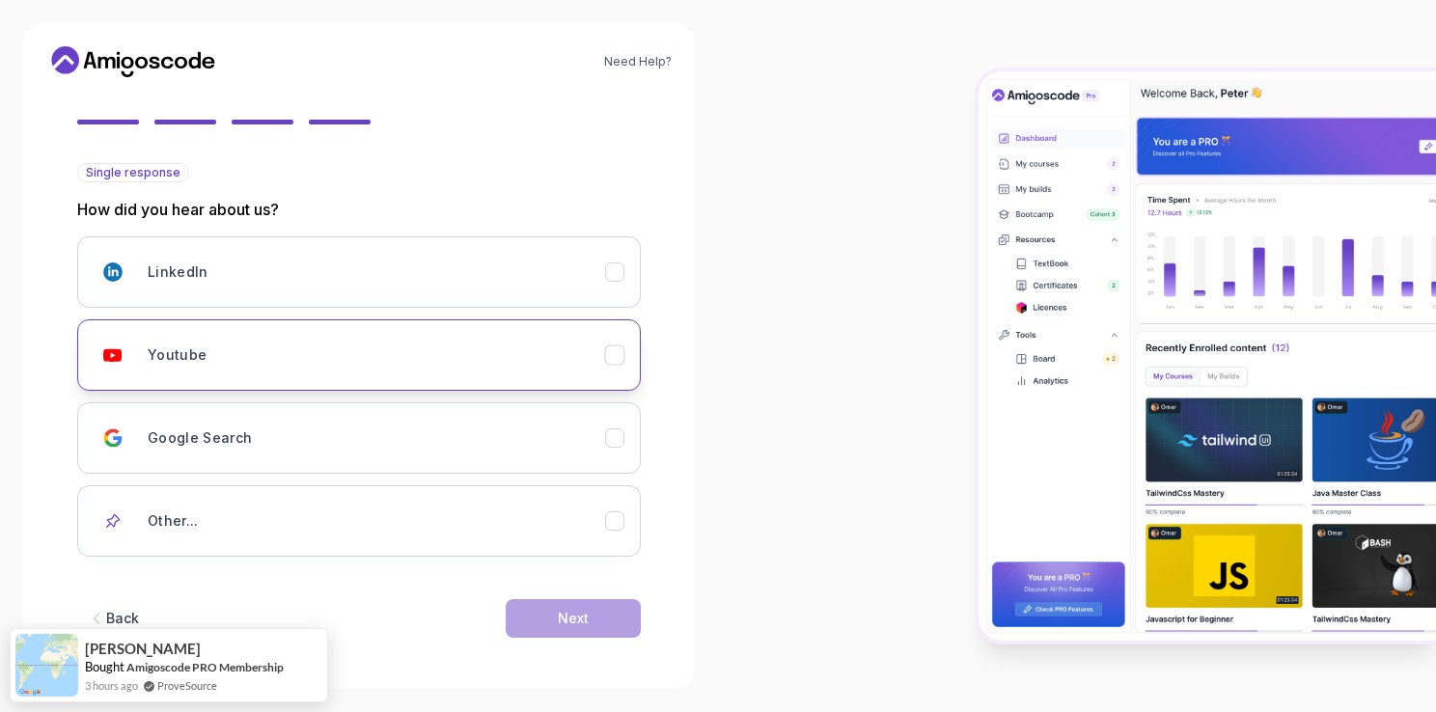
click at [439, 366] on div "Youtube" at bounding box center [376, 355] width 457 height 39
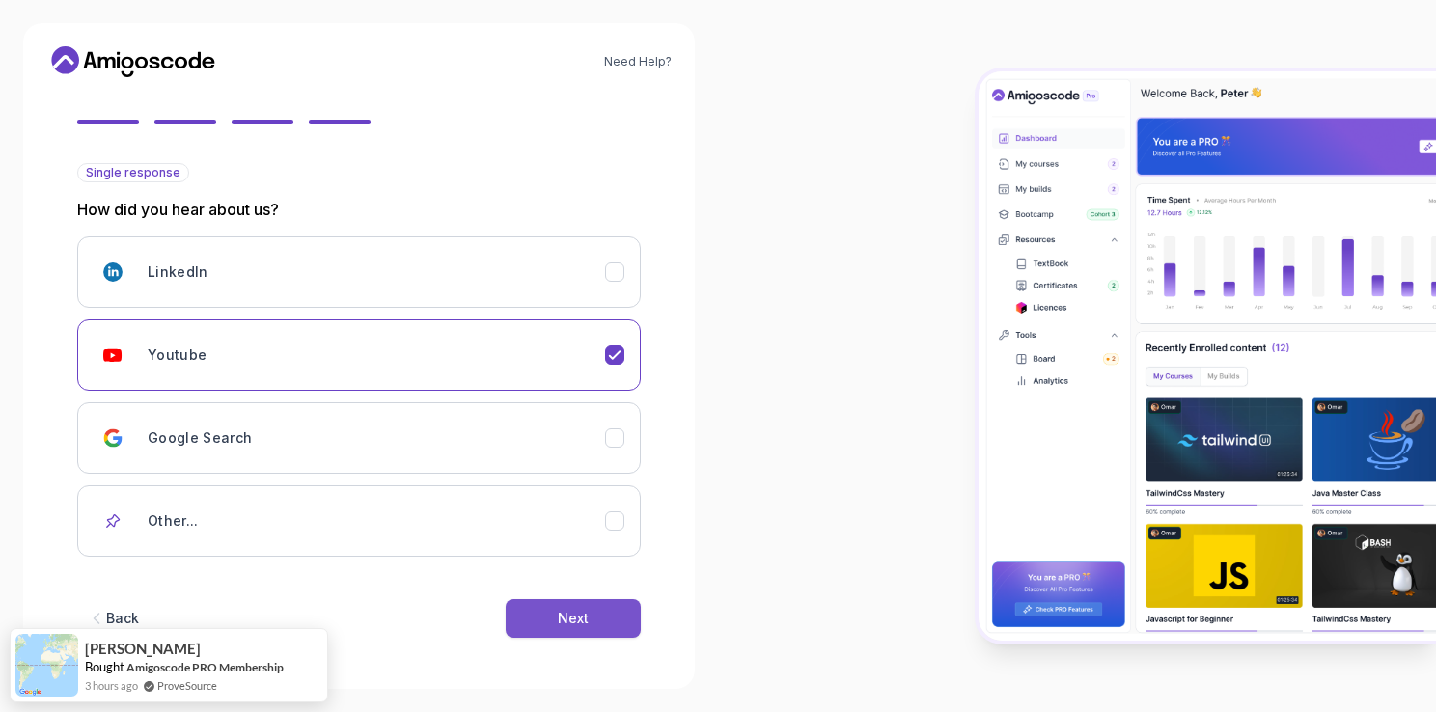
click at [581, 612] on div "Next" at bounding box center [573, 618] width 31 height 19
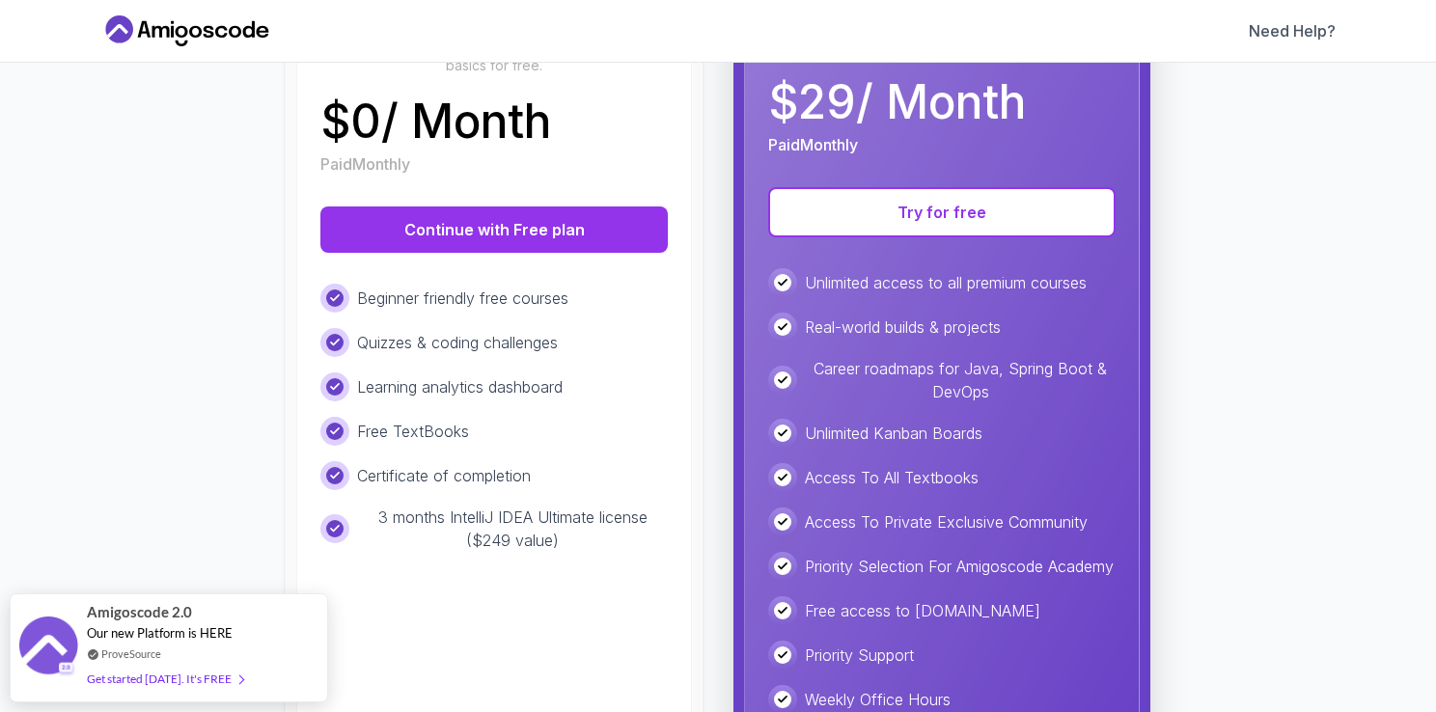
scroll to position [425, 0]
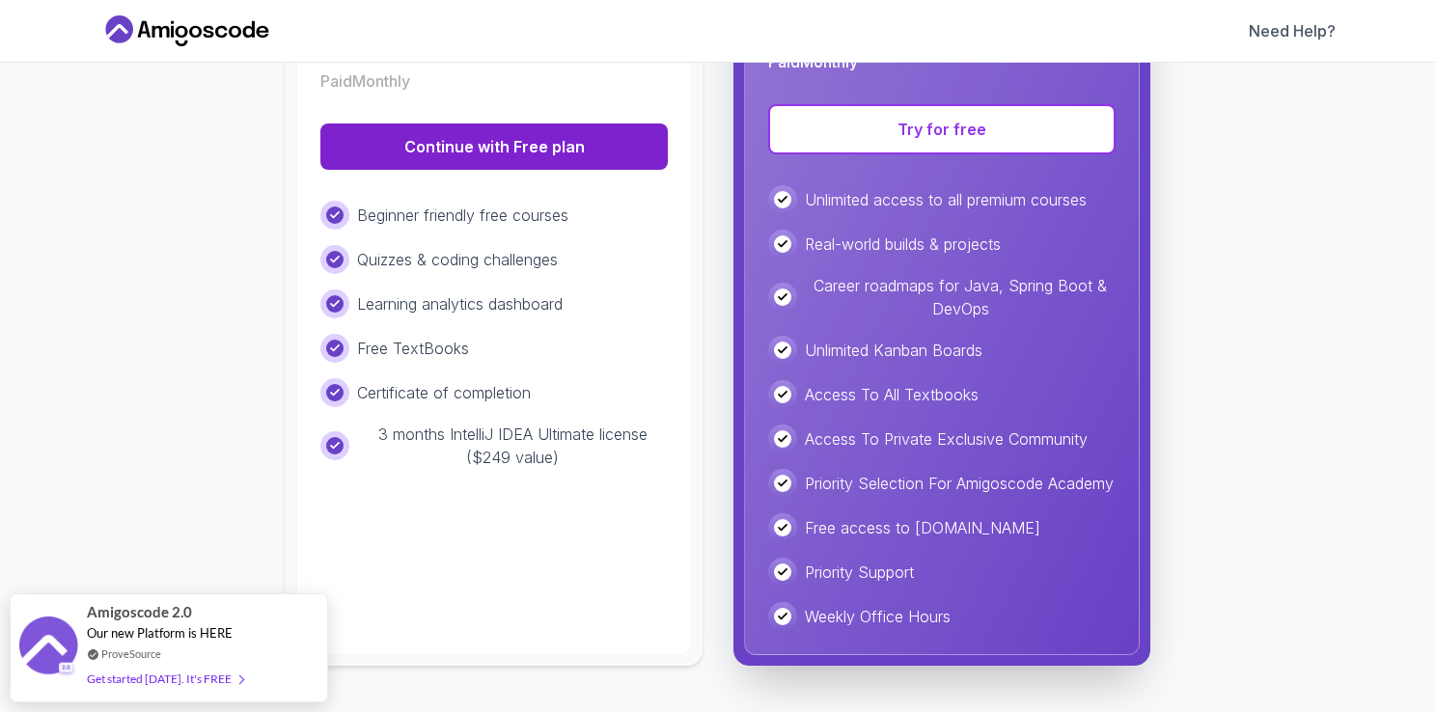
click at [407, 126] on button "Continue with Free plan" at bounding box center [493, 147] width 347 height 46
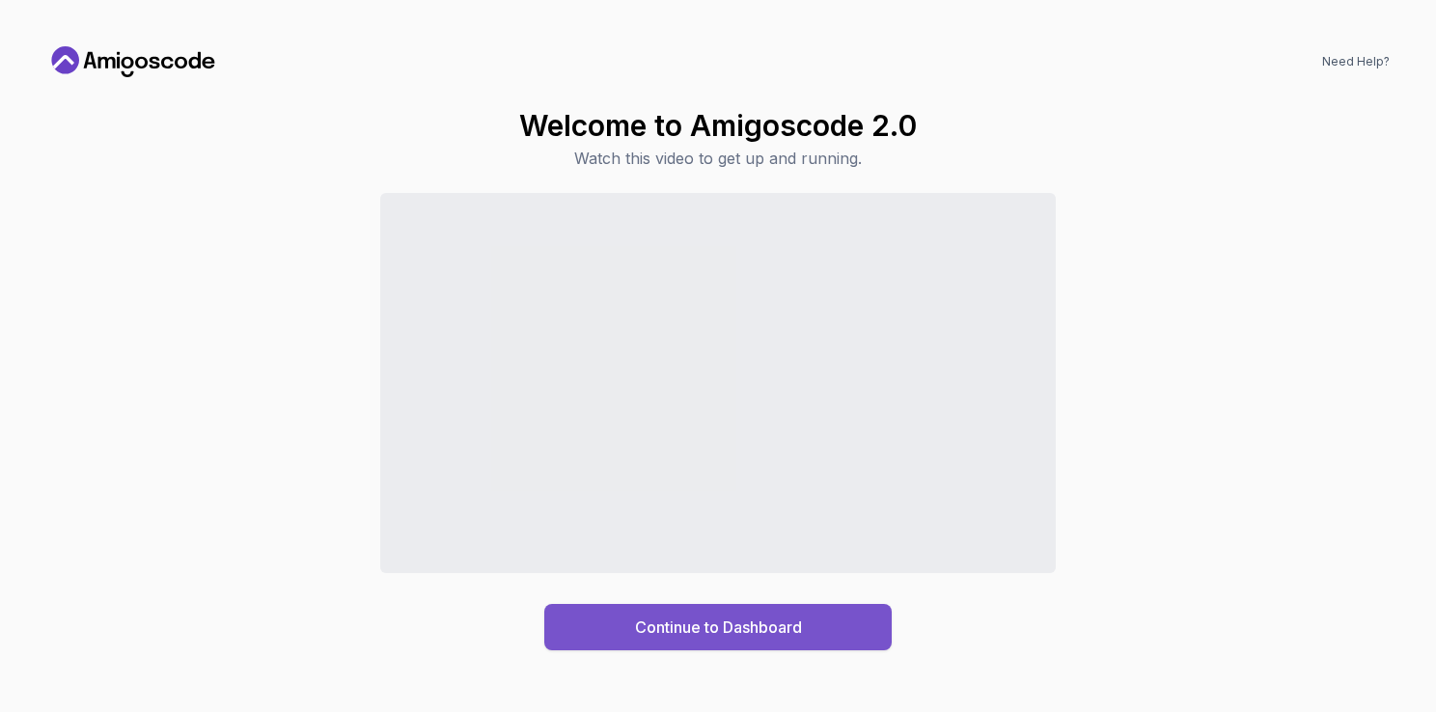
click at [715, 623] on div "Continue to Dashboard" at bounding box center [718, 627] width 167 height 23
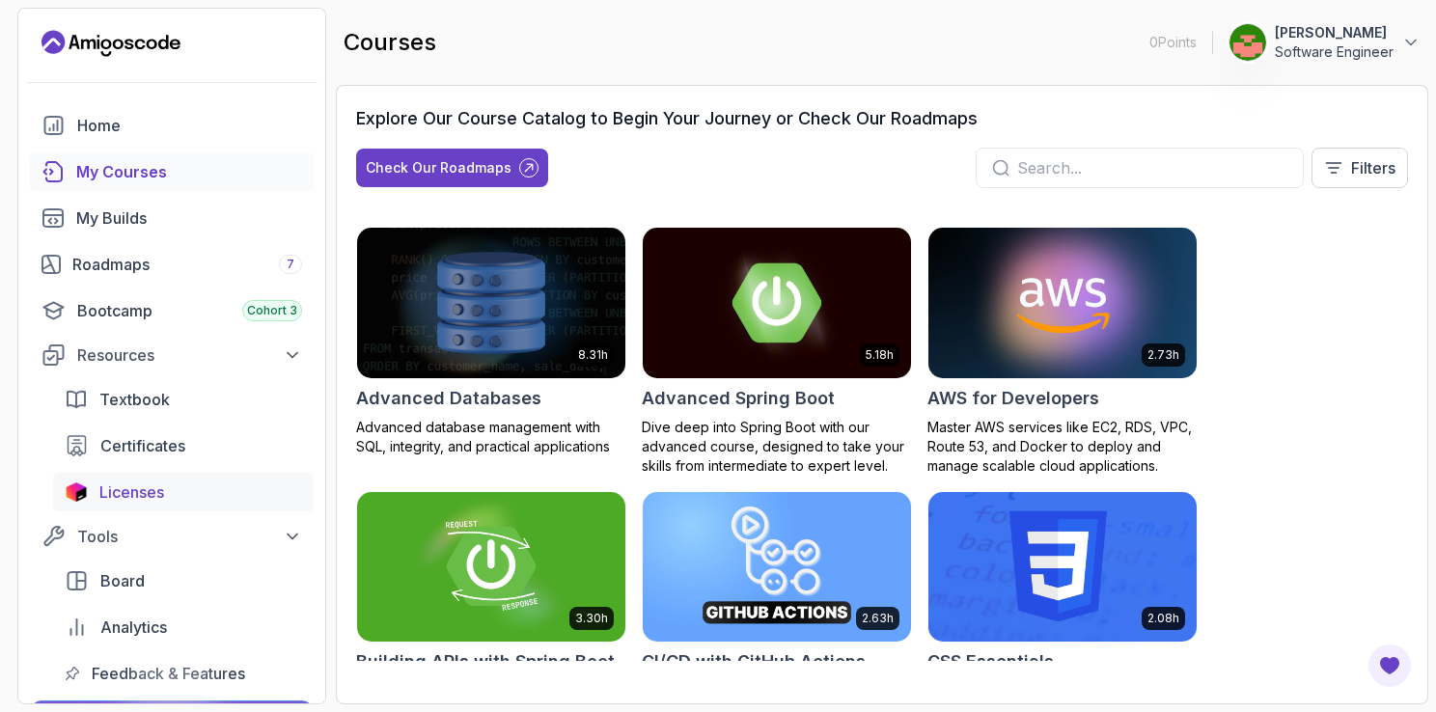
click at [124, 492] on span "Licenses" at bounding box center [131, 492] width 65 height 23
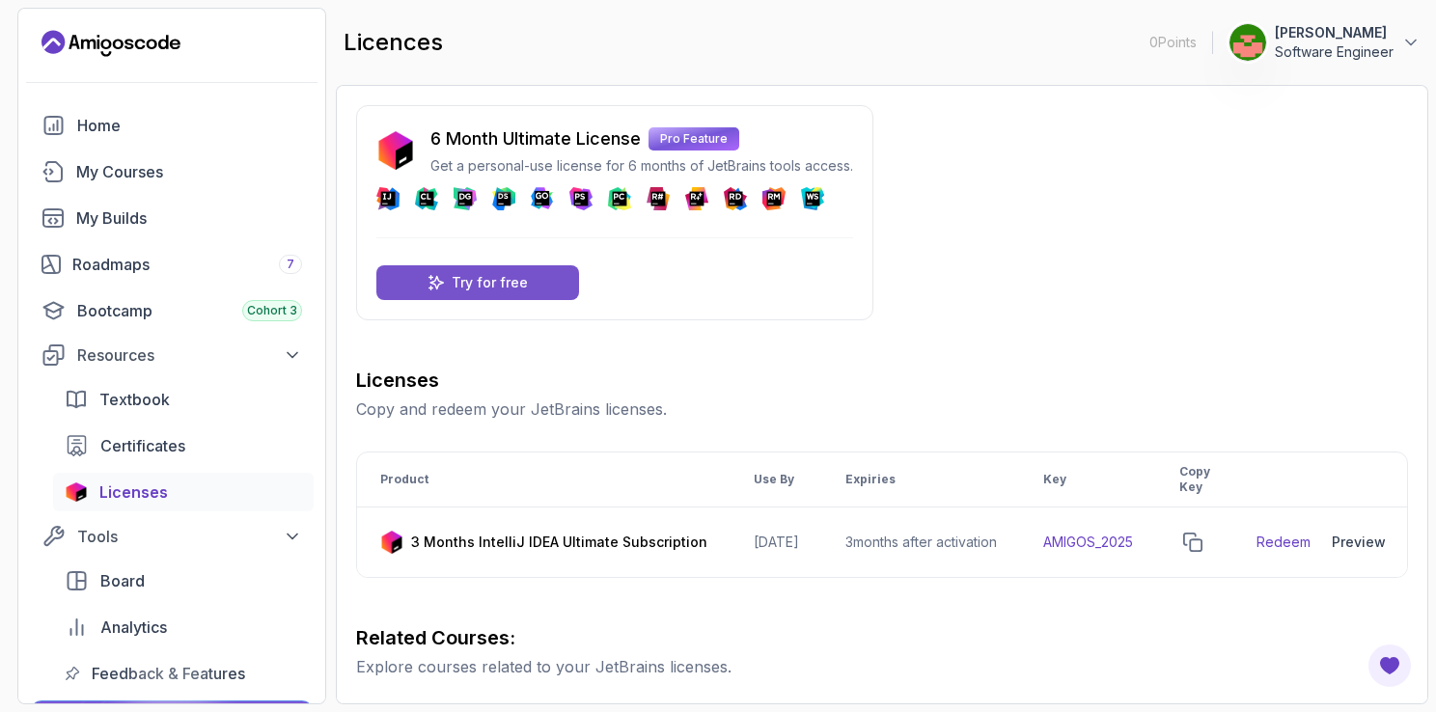
click at [504, 279] on p "Try for free" at bounding box center [490, 282] width 76 height 19
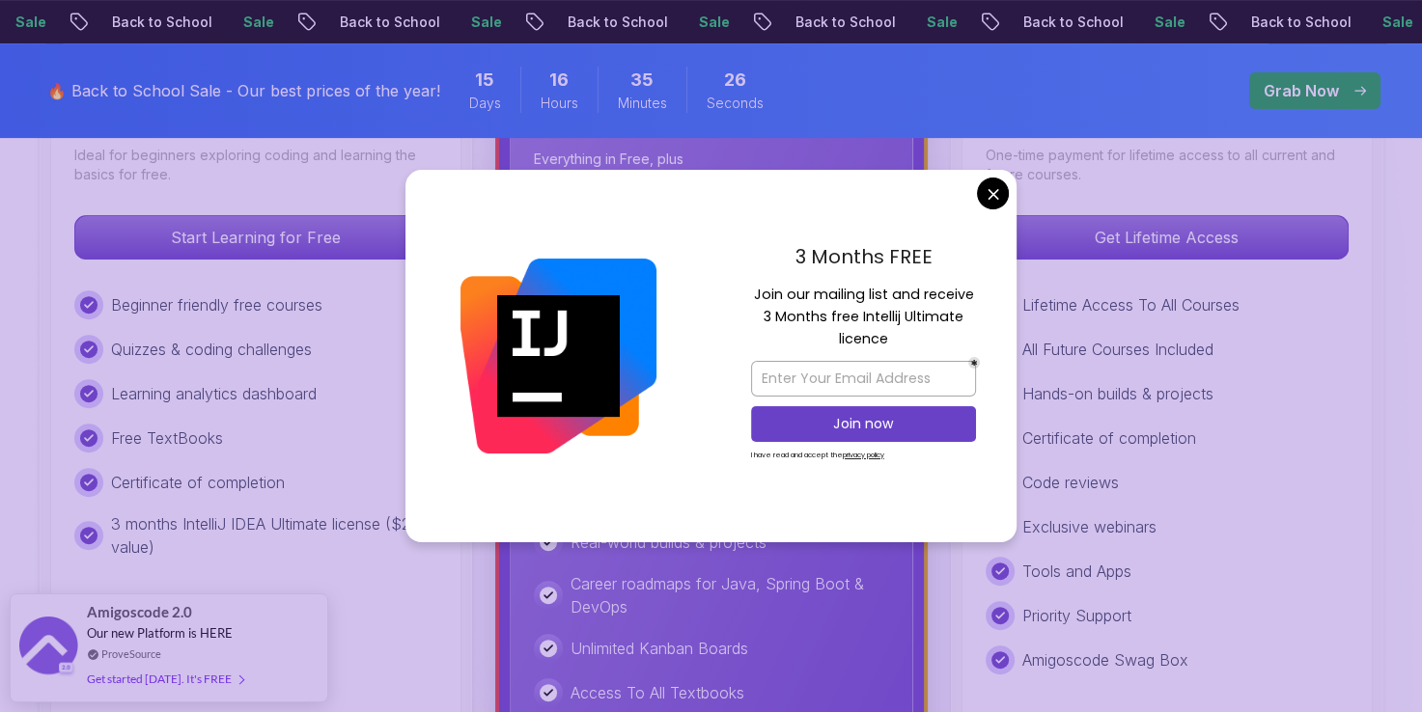
scroll to position [652, 0]
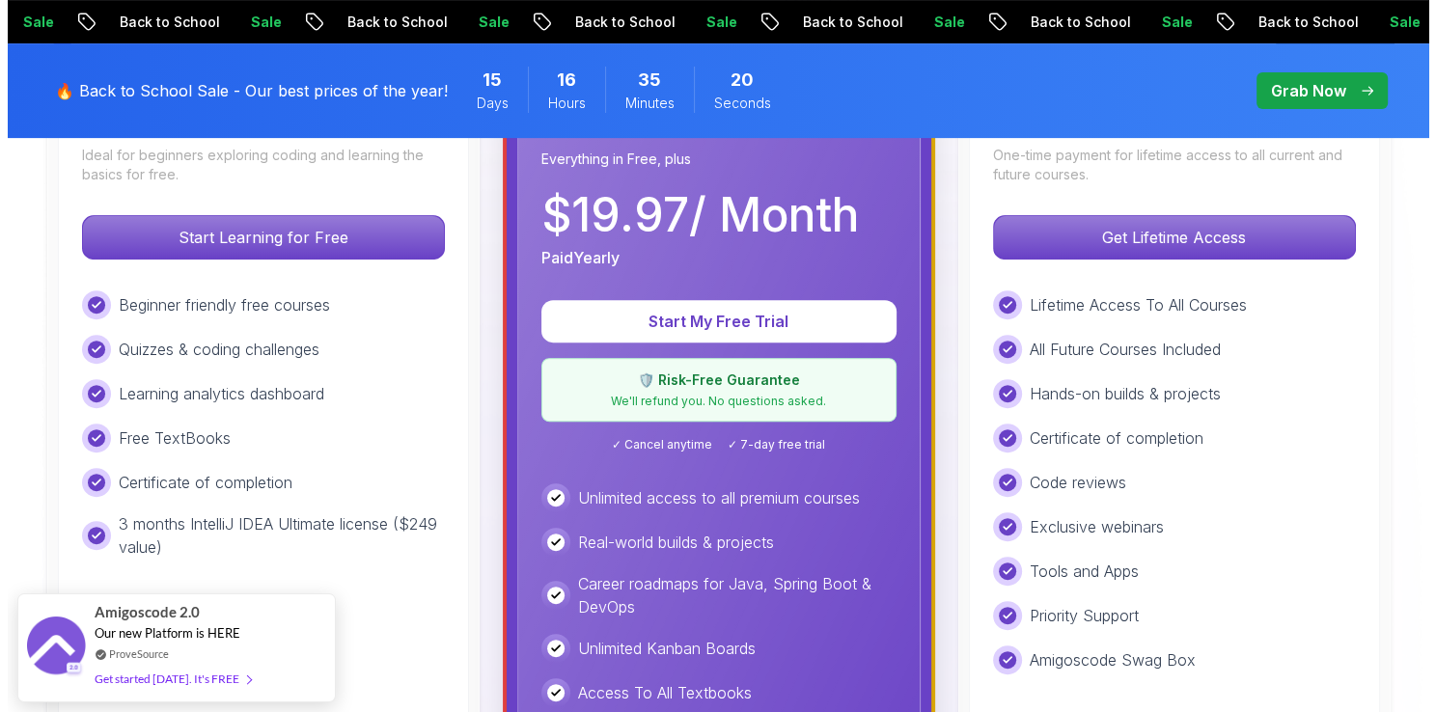
scroll to position [0, 0]
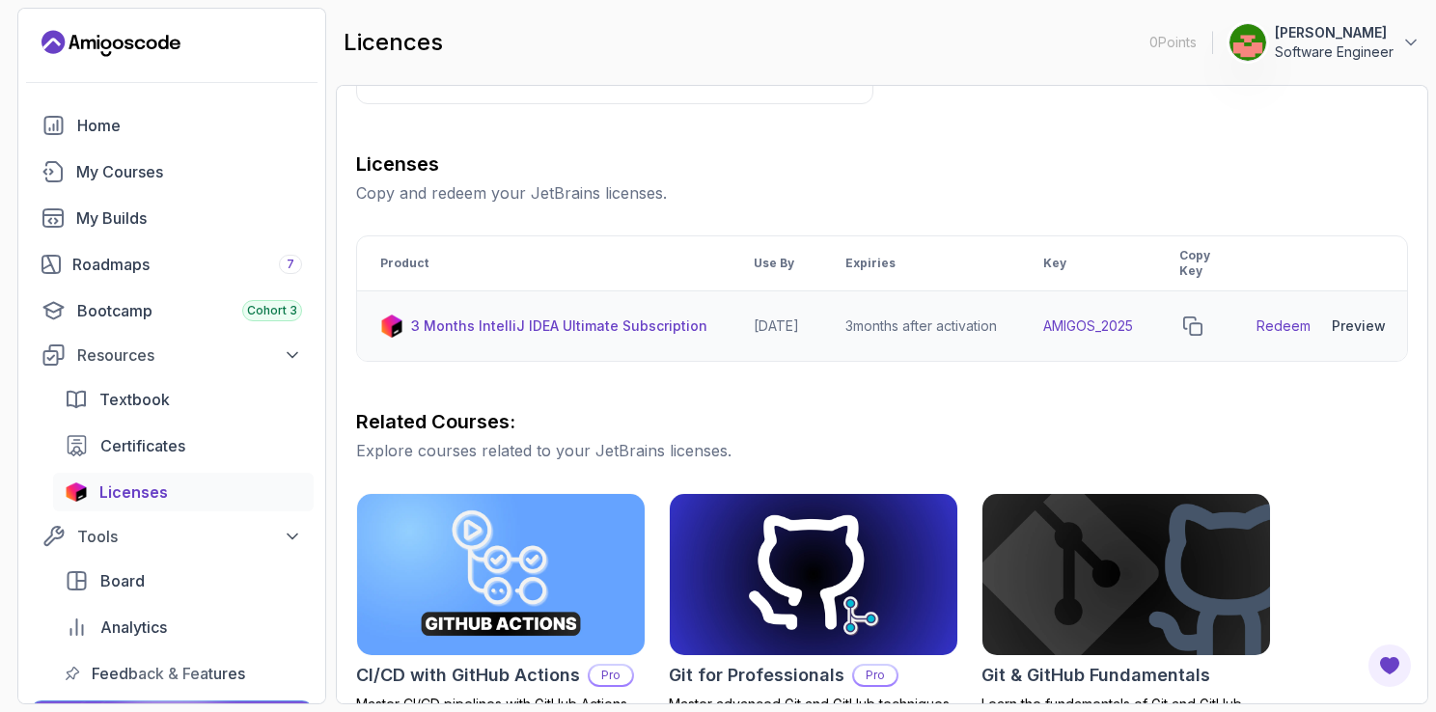
scroll to position [0, 35]
click at [1181, 326] on icon "copy-button" at bounding box center [1181, 326] width 19 height 19
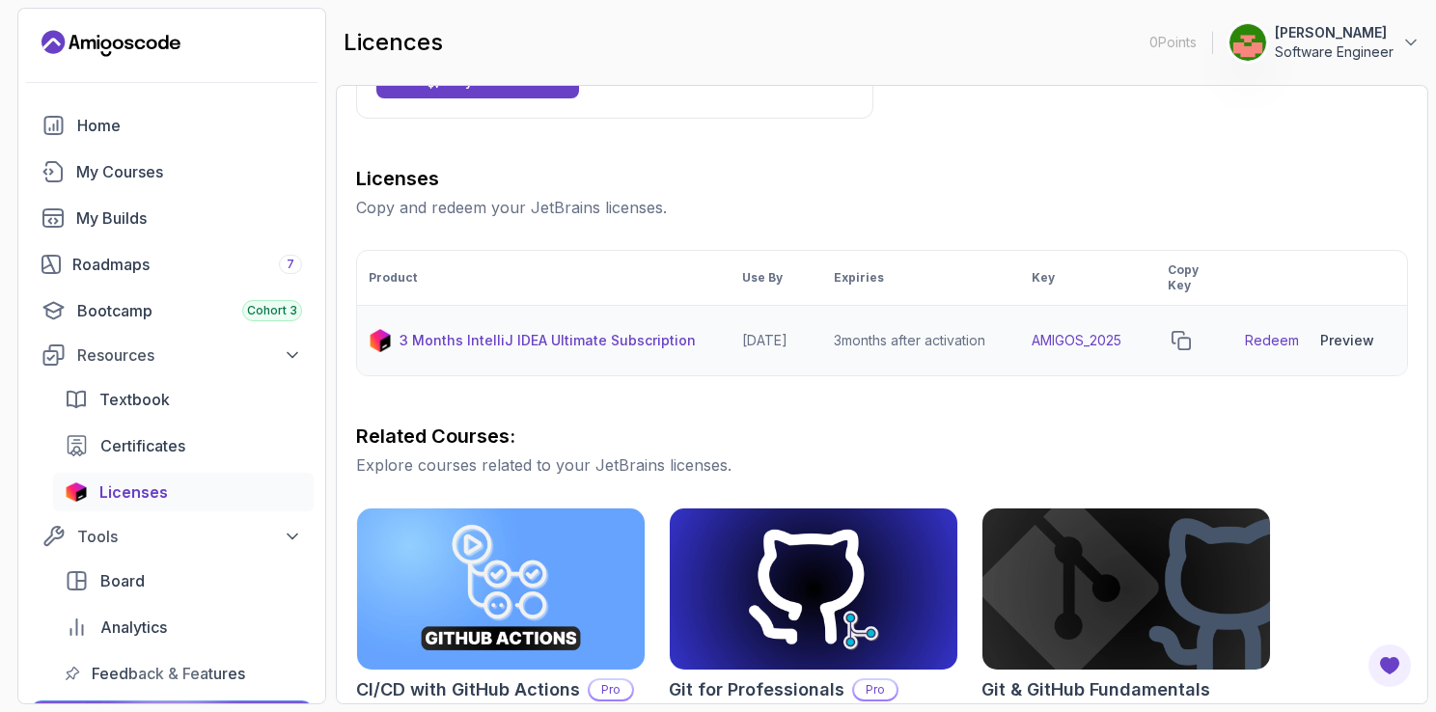
scroll to position [0, 0]
click at [784, 345] on td "2026-06-12" at bounding box center [777, 341] width 92 height 70
click at [1370, 340] on div "Preview" at bounding box center [1359, 340] width 54 height 19
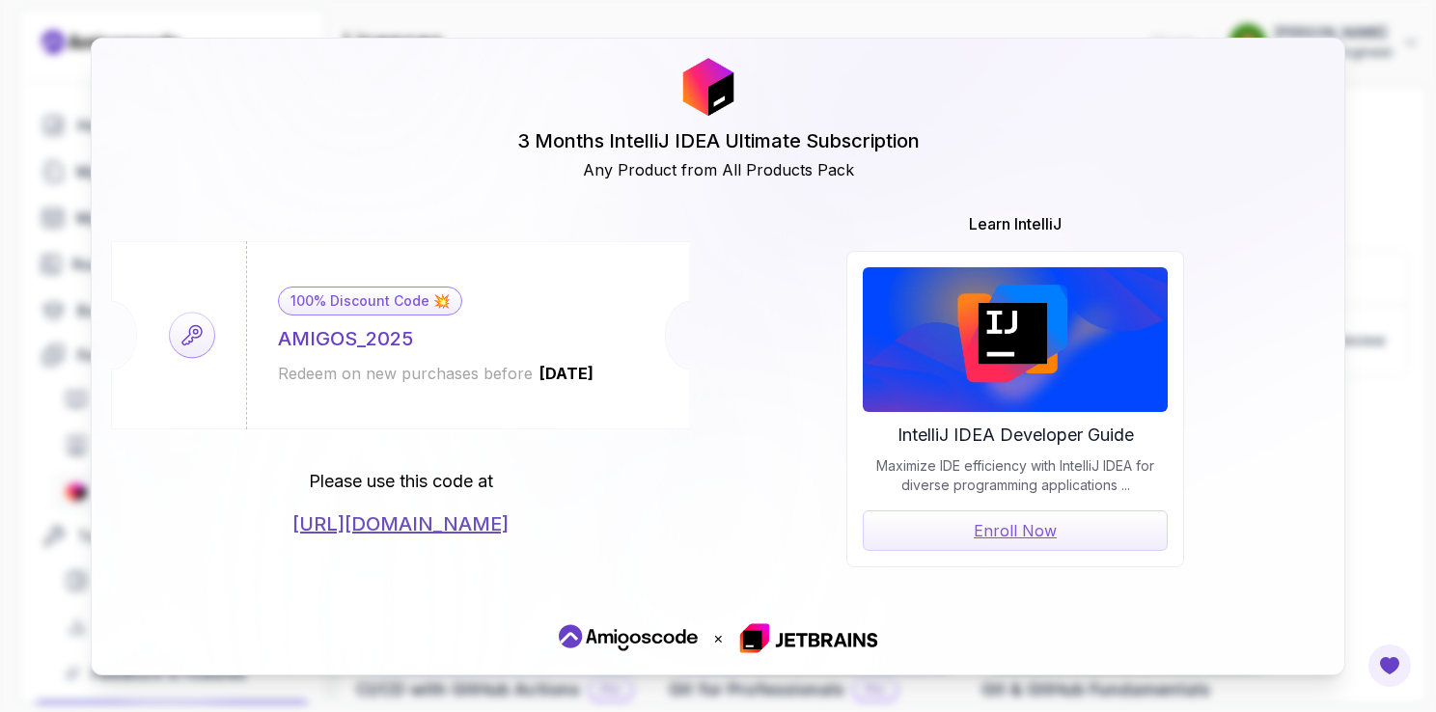
click at [440, 526] on link "https://jetbrains.com/store/redeem/" at bounding box center [400, 524] width 216 height 27
